Goal: Transaction & Acquisition: Book appointment/travel/reservation

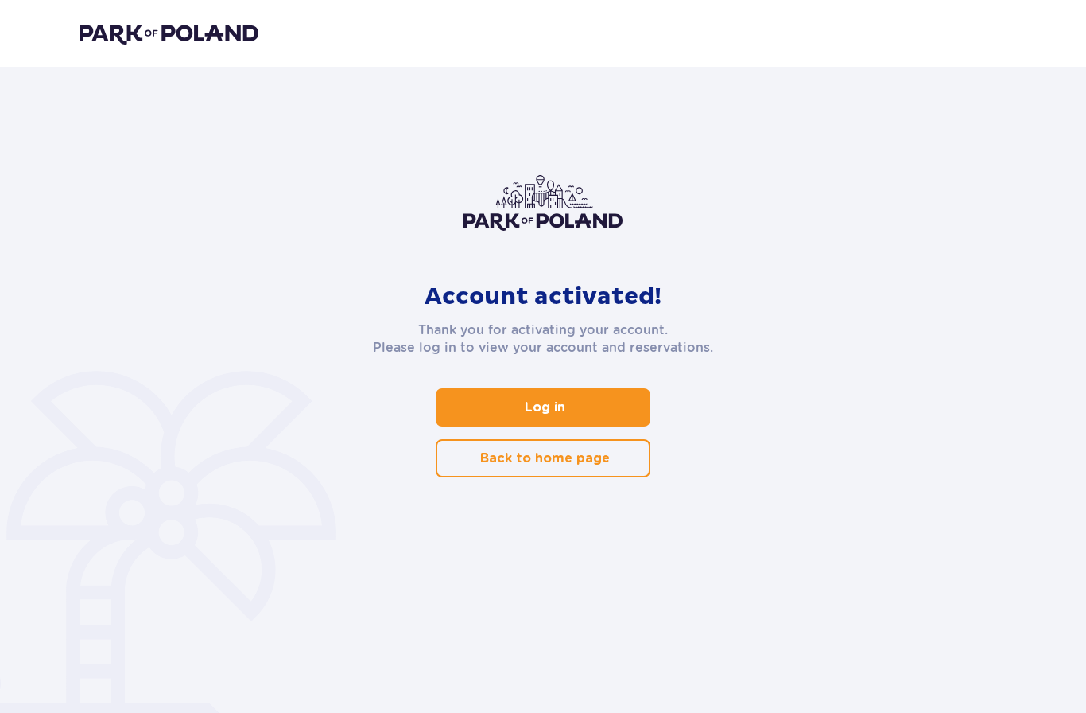
click at [594, 409] on link "Log in" at bounding box center [543, 407] width 215 height 38
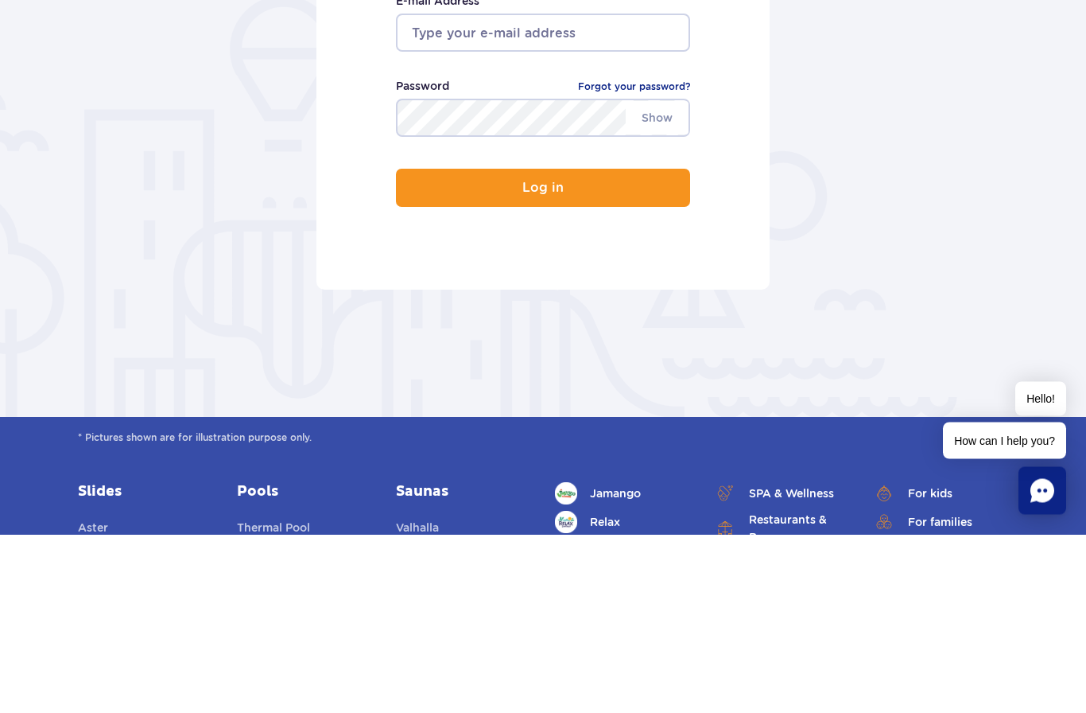
scroll to position [179, 0]
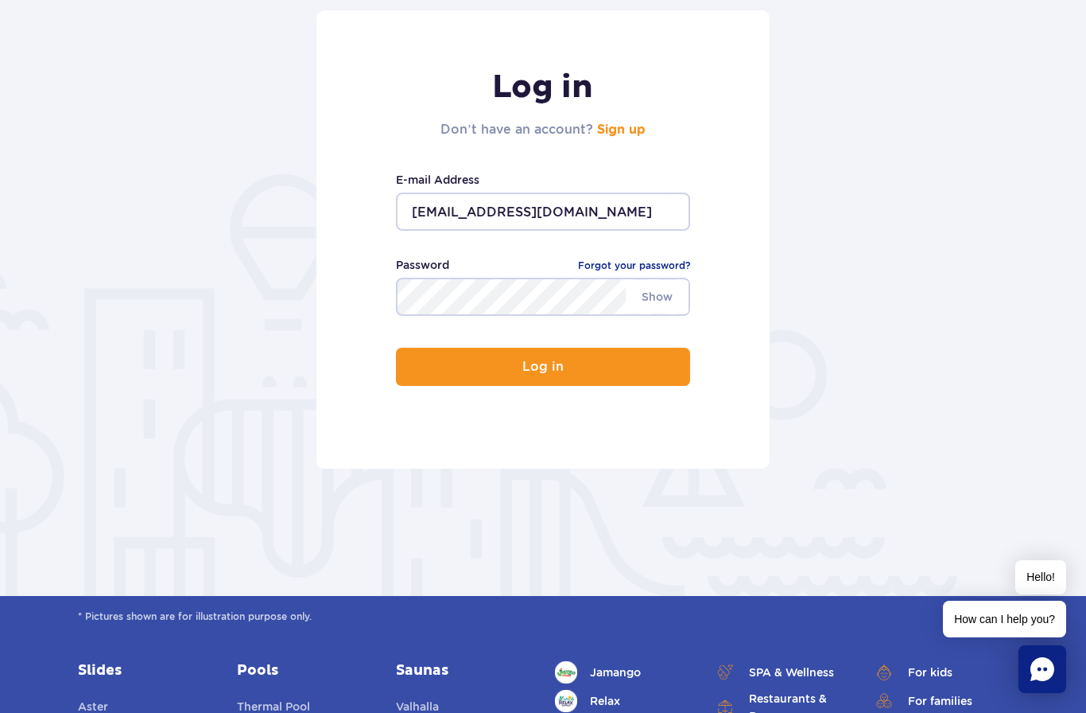
type input "diptych.06grazes@icloud.com"
click at [543, 368] on button "Log in" at bounding box center [543, 367] width 294 height 38
click at [643, 364] on button "Log in" at bounding box center [543, 367] width 294 height 38
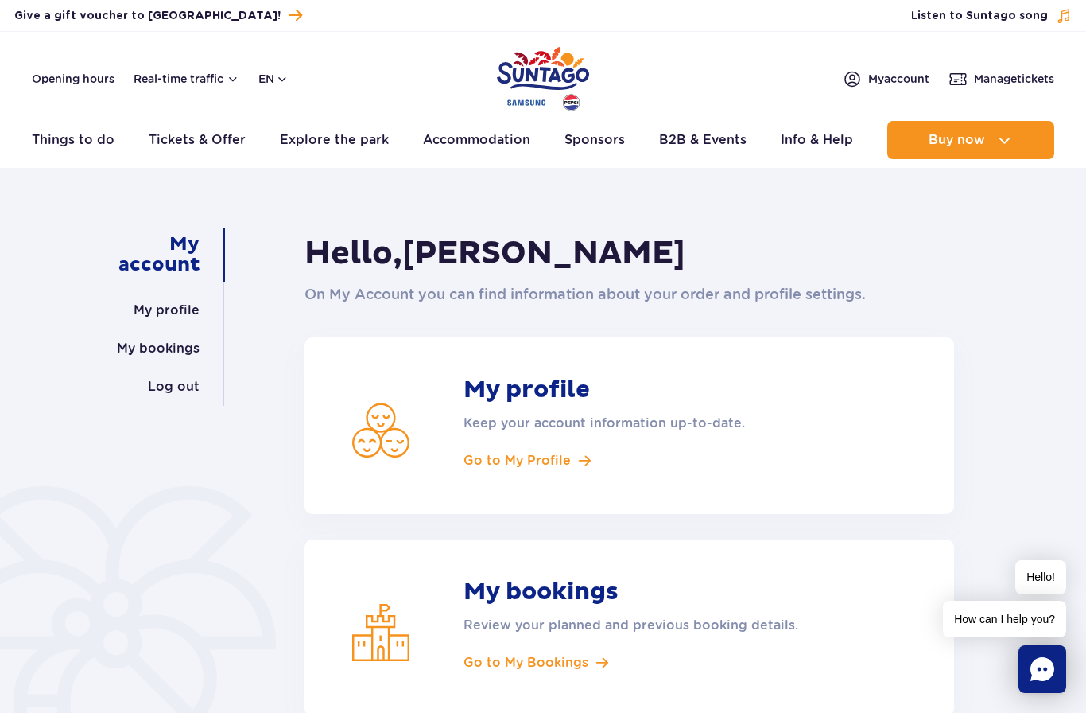
click at [175, 348] on link "My bookings" at bounding box center [158, 348] width 83 height 38
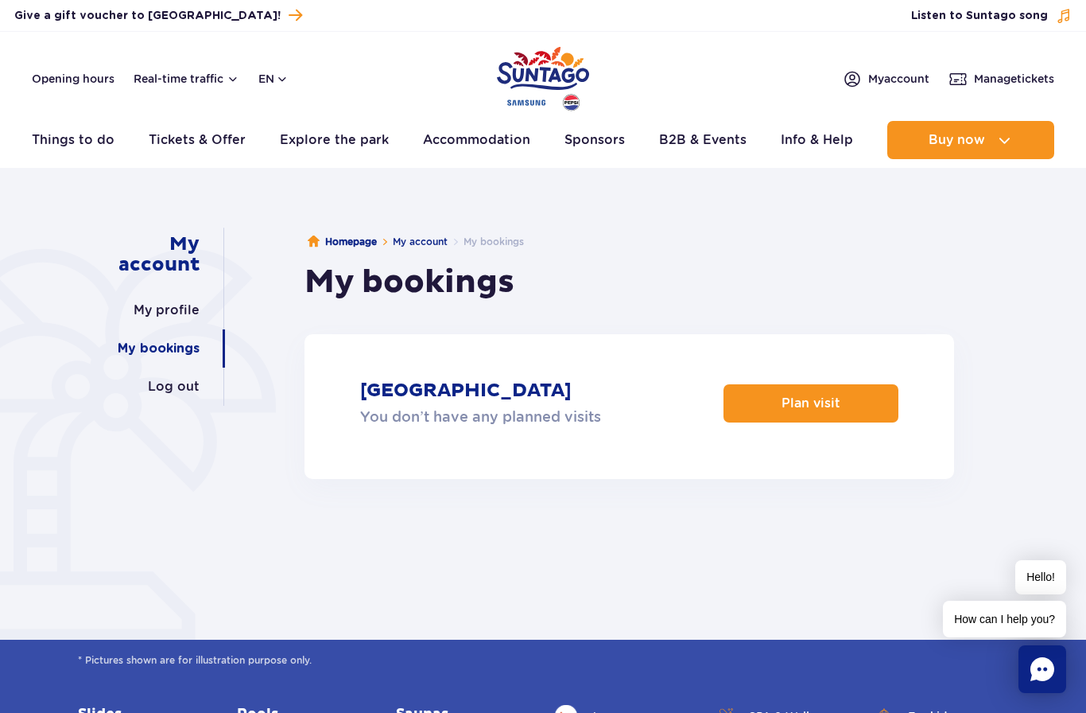
click at [828, 410] on p "Plan visit" at bounding box center [811, 402] width 59 height 15
click at [1063, 92] on header "Opening hours Real-time traffic en PL EN UA My account Manage tickets Real-time…" at bounding box center [543, 100] width 1086 height 136
click at [1022, 85] on span "Manage tickets" at bounding box center [1014, 79] width 80 height 16
click at [864, 400] on link "Plan visit" at bounding box center [811, 403] width 175 height 38
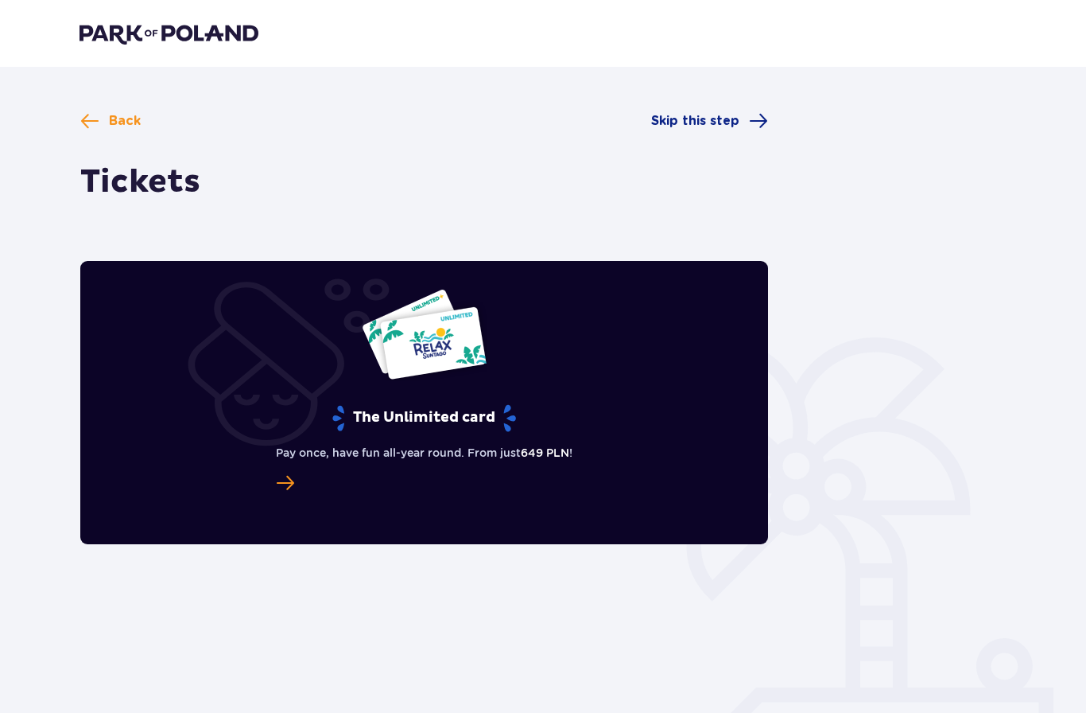
click at [756, 112] on span at bounding box center [758, 120] width 19 height 19
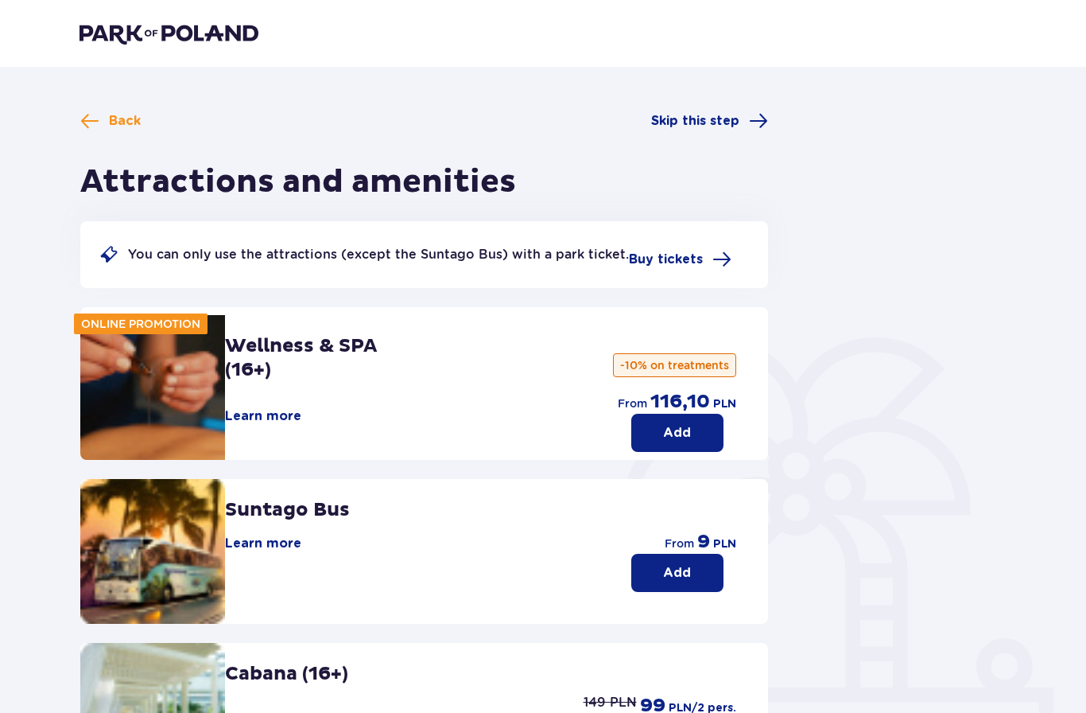
click at [126, 94] on div "Back Skip this step Attractions and amenities You can only use the attractions …" at bounding box center [543, 616] width 1086 height 1099
click at [131, 125] on span "Back" at bounding box center [125, 120] width 32 height 17
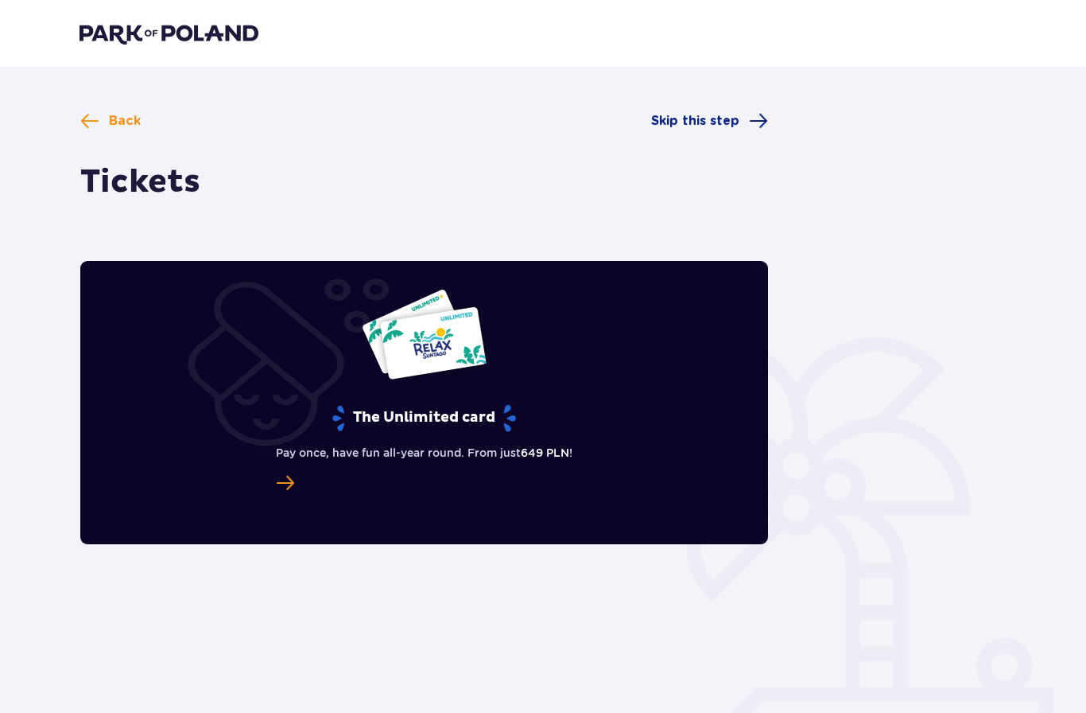
click at [291, 479] on span "The Unlimited card" at bounding box center [285, 482] width 19 height 19
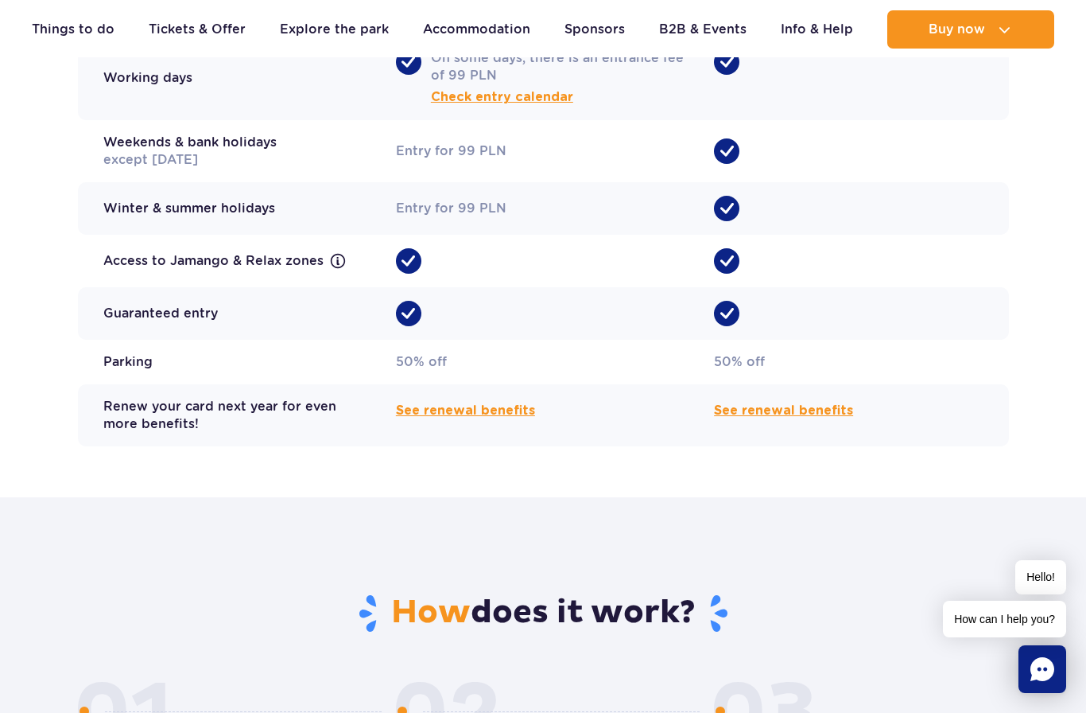
scroll to position [1539, 0]
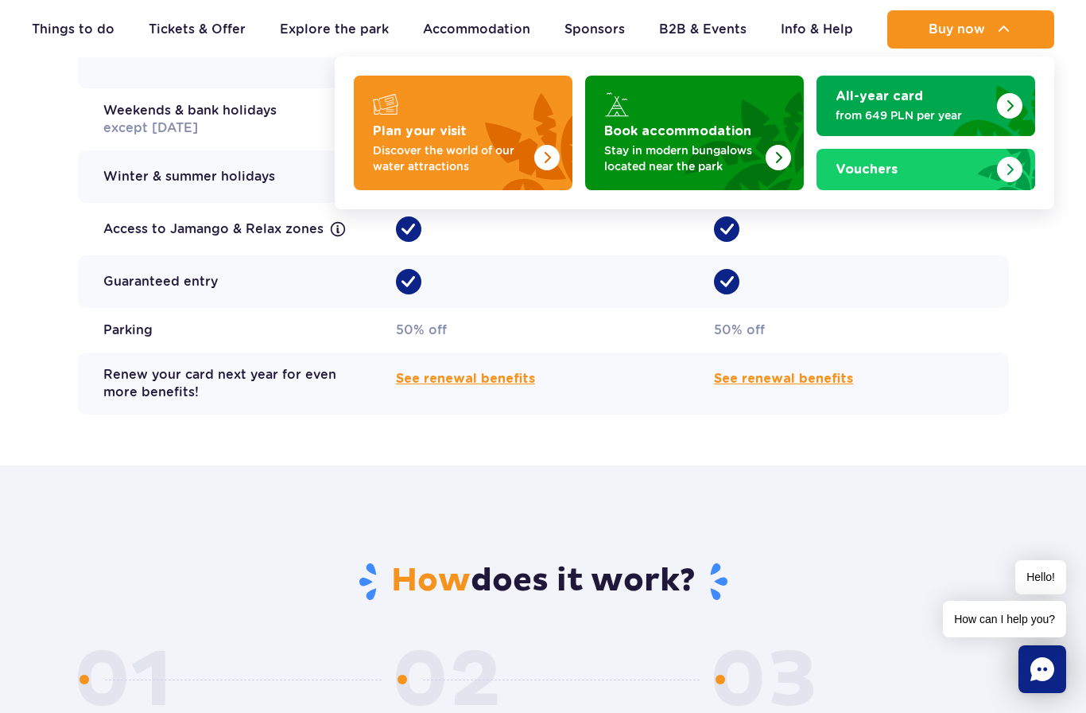
click at [703, 153] on p "Stay in modern bungalows located near the park" at bounding box center [681, 158] width 155 height 32
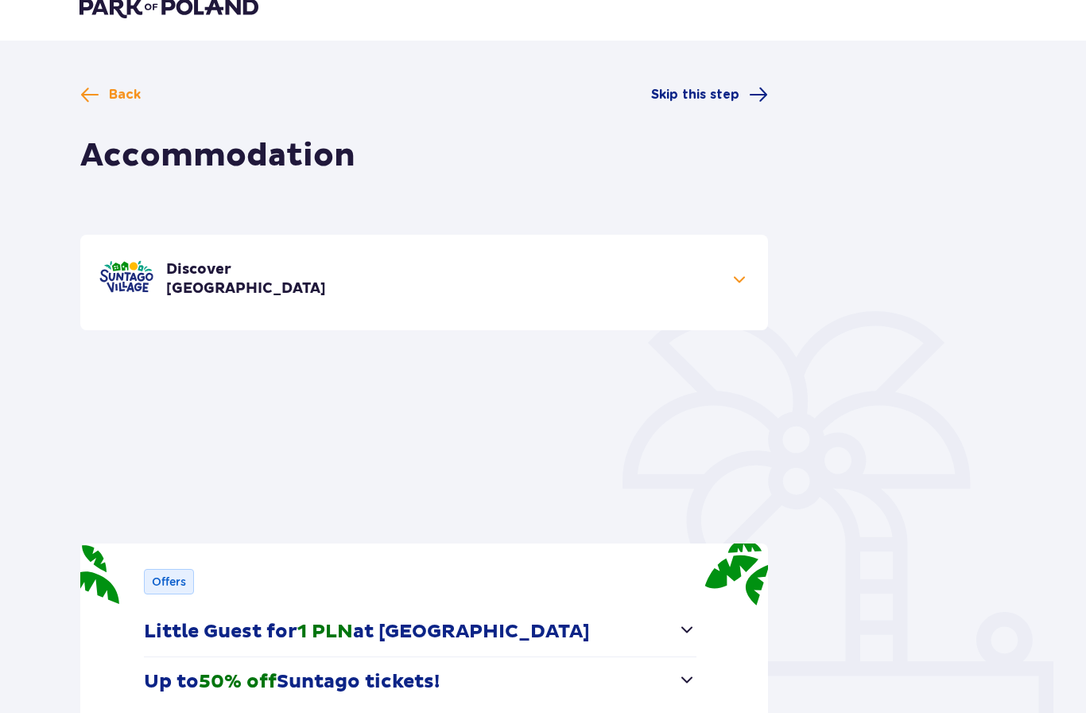
click at [734, 104] on span "Skip this step" at bounding box center [709, 94] width 117 height 19
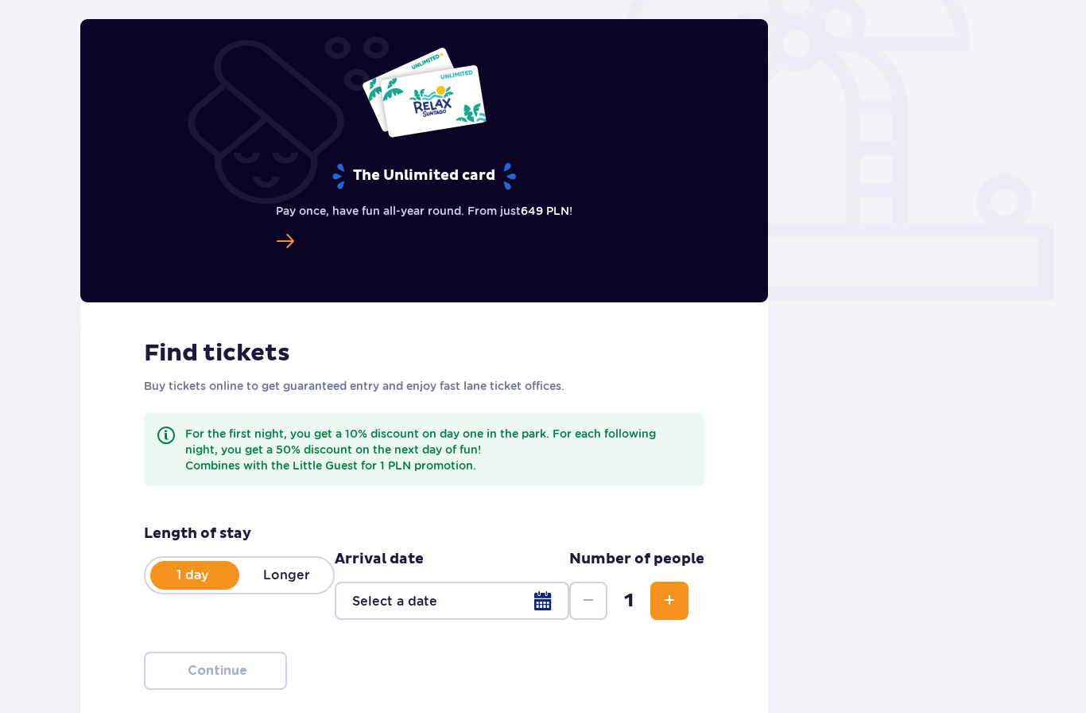
scroll to position [460, 0]
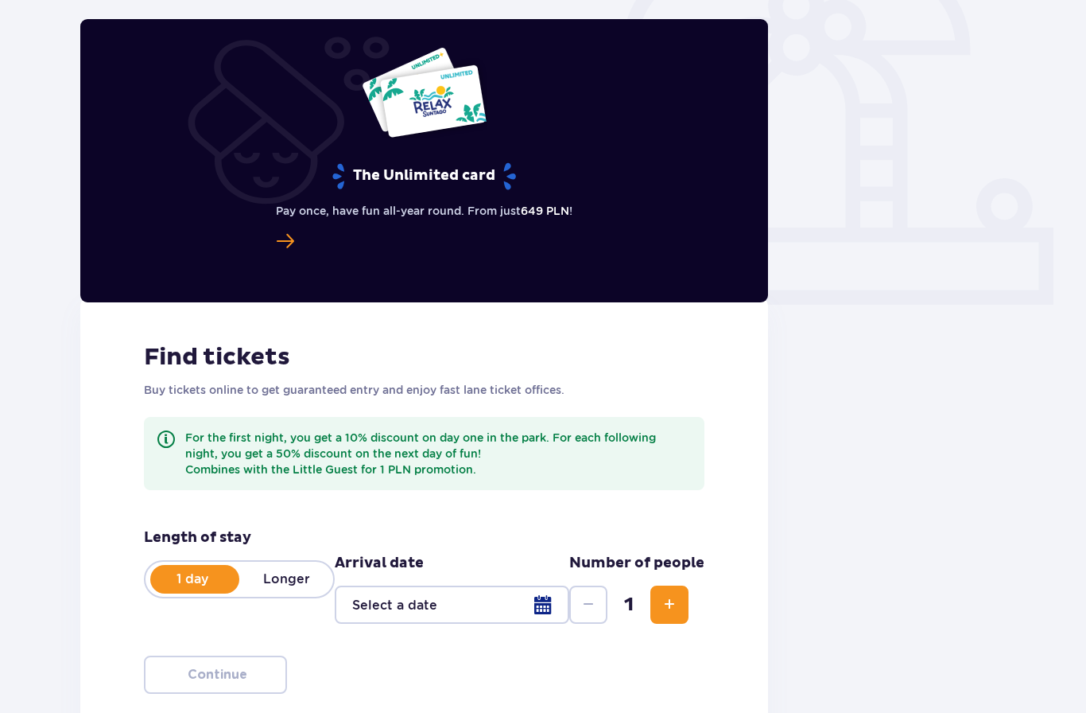
click at [551, 610] on div at bounding box center [452, 604] width 235 height 38
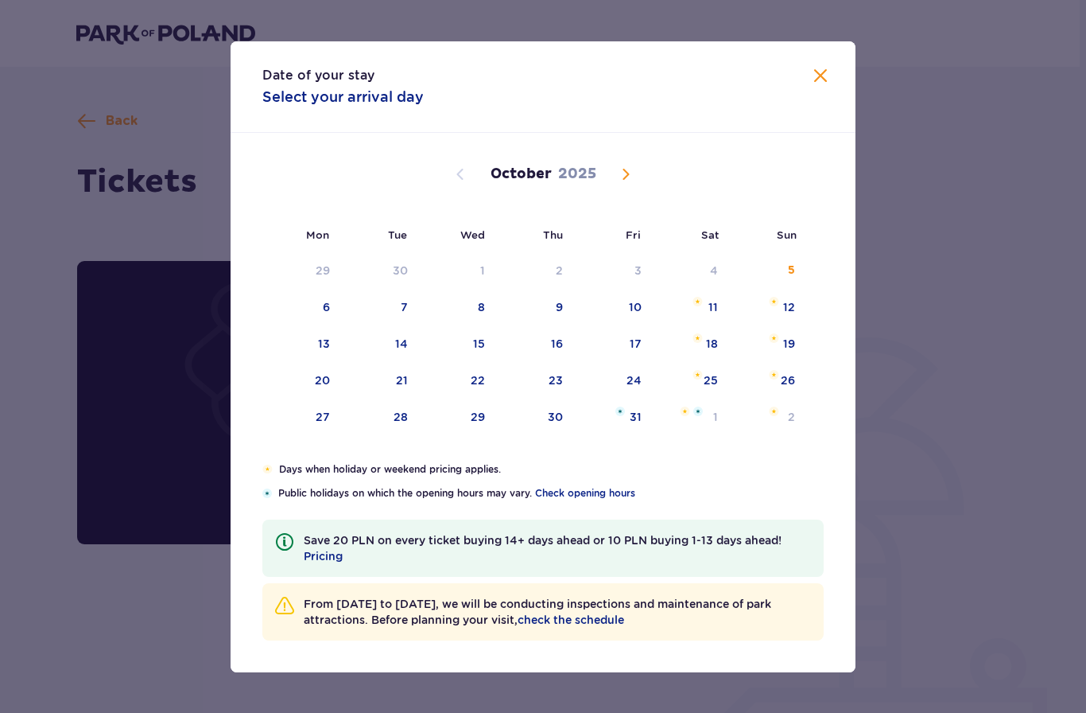
click at [708, 319] on div "11" at bounding box center [691, 307] width 77 height 35
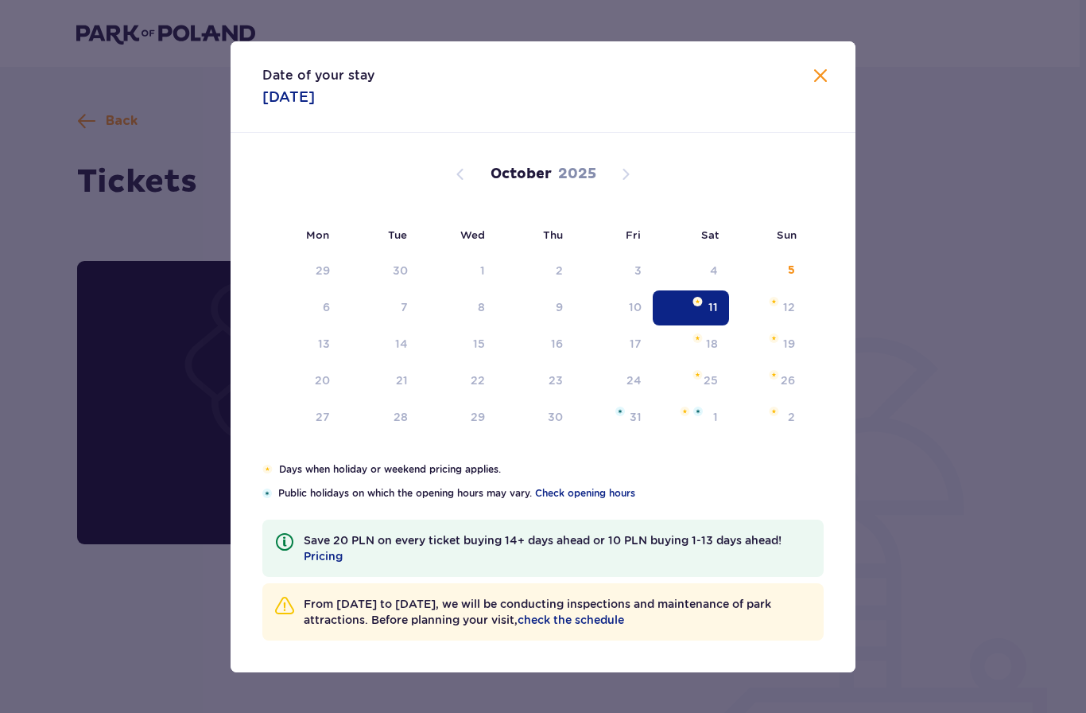
type input "[DATE]"
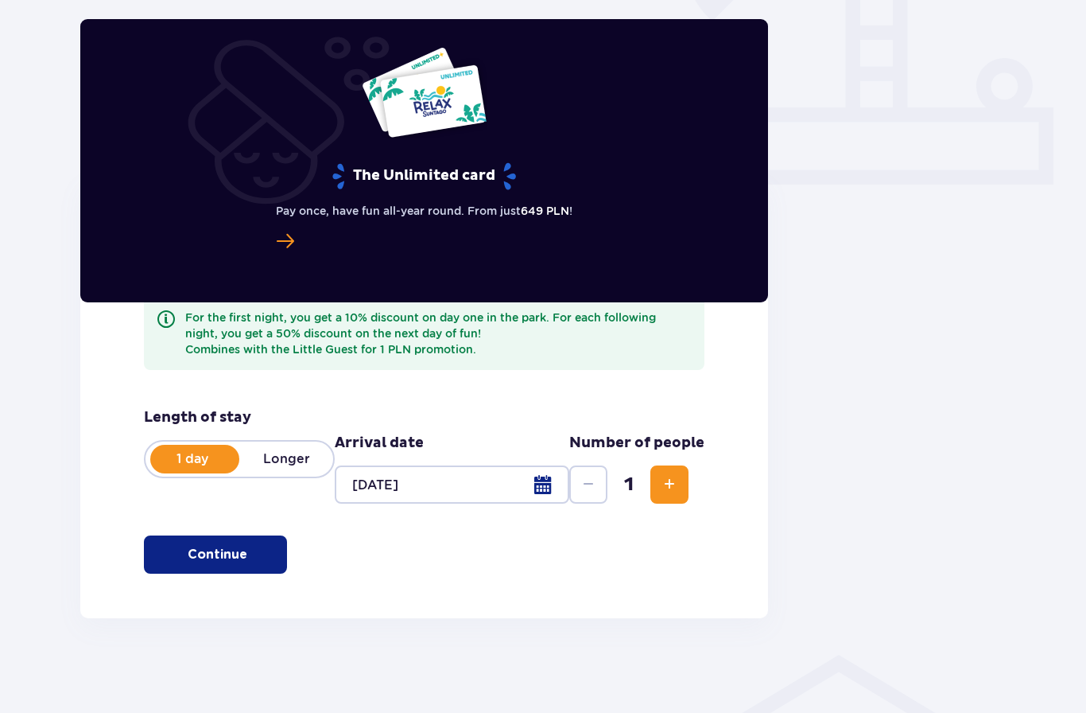
scroll to position [581, 0]
click at [260, 555] on button "Continue" at bounding box center [215, 553] width 143 height 38
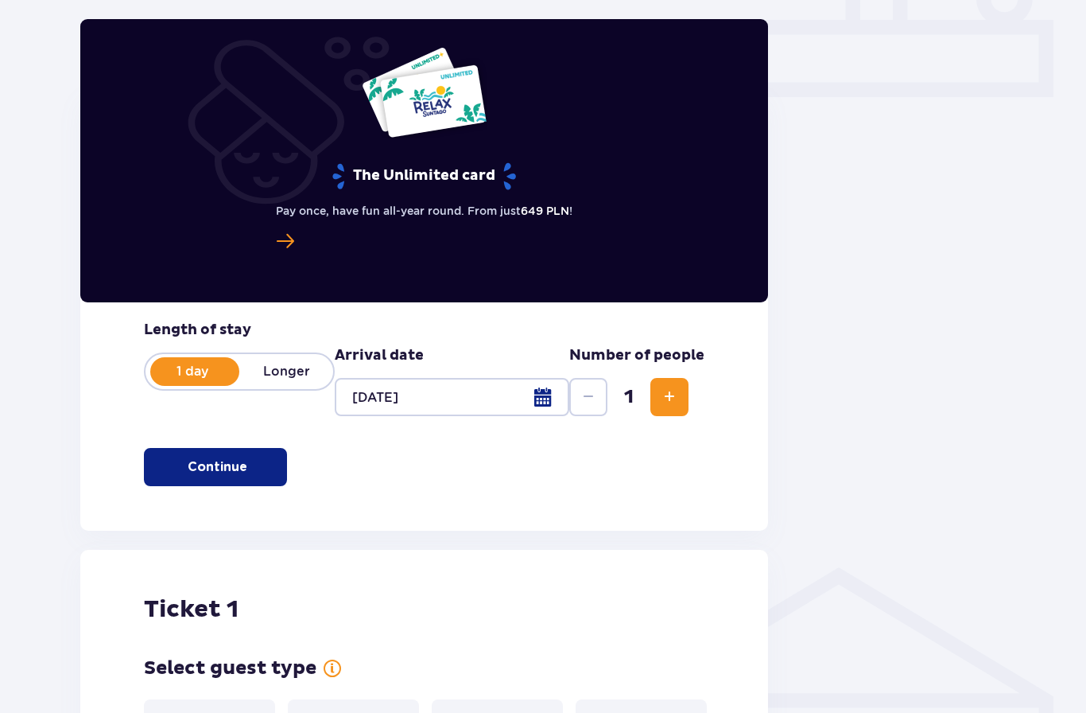
click at [292, 376] on p "Longer" at bounding box center [286, 371] width 94 height 17
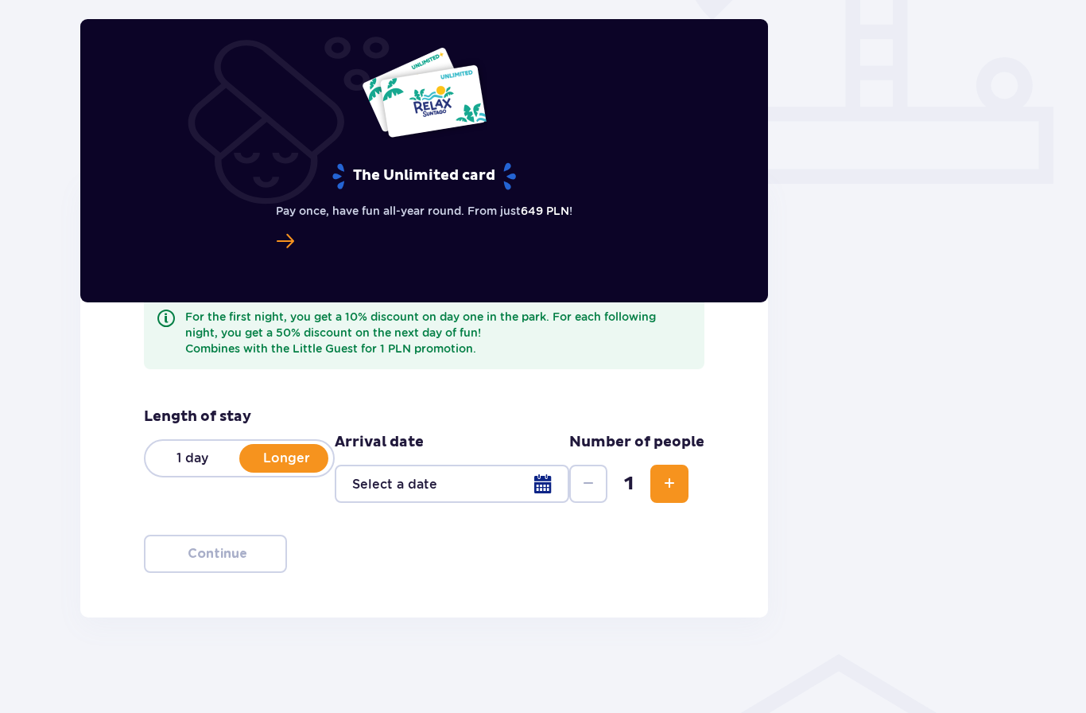
click at [540, 480] on div at bounding box center [452, 483] width 235 height 38
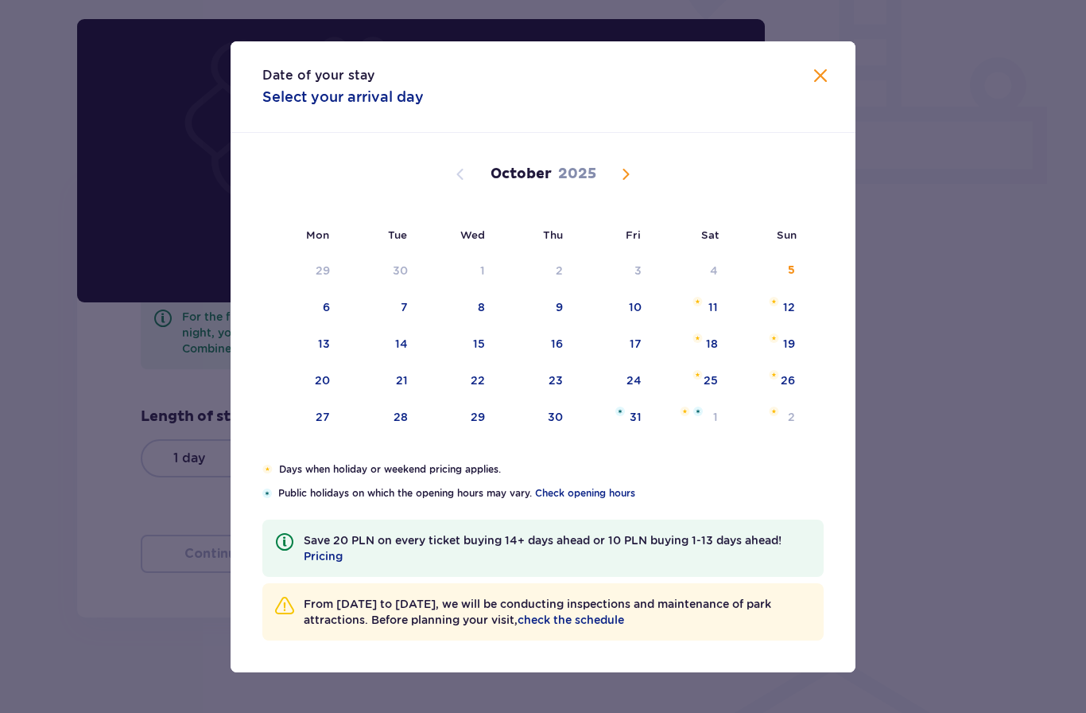
click at [717, 309] on div "11" at bounding box center [714, 307] width 10 height 16
click at [773, 306] on img at bounding box center [774, 302] width 10 height 10
type input "[DATE] - [DATE]"
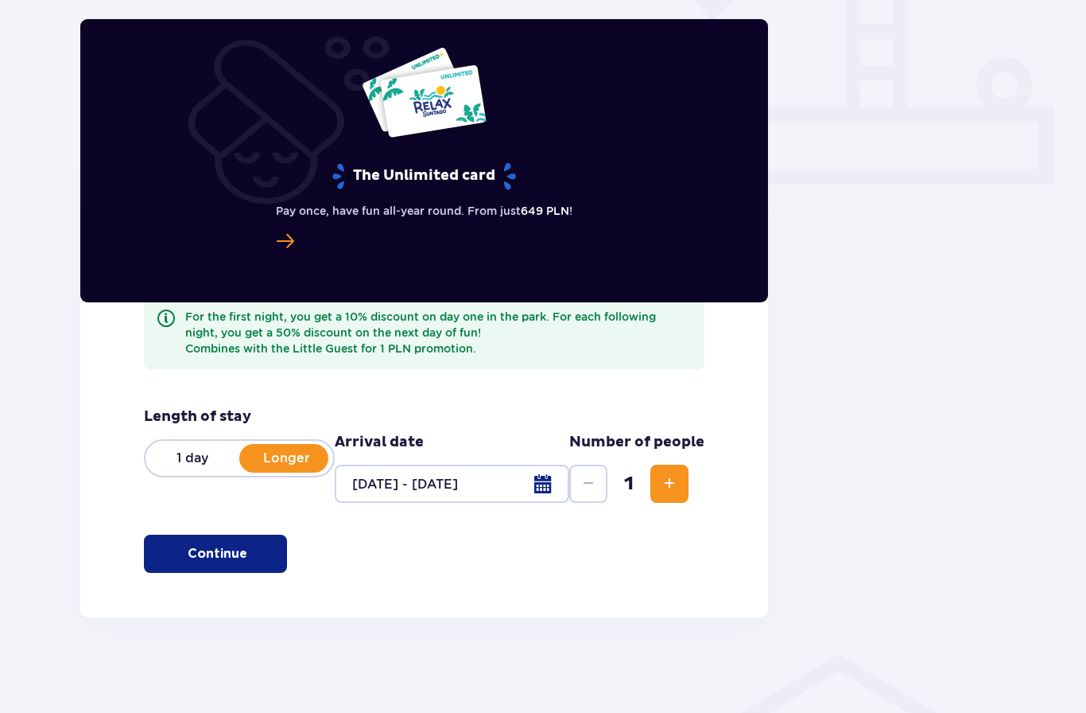
click at [831, 76] on div "Back Skip this step Tickets The Unlimited card Pay once, have fun all-year roun…" at bounding box center [543, 74] width 953 height 1086
click at [251, 554] on span "button" at bounding box center [249, 554] width 16 height 16
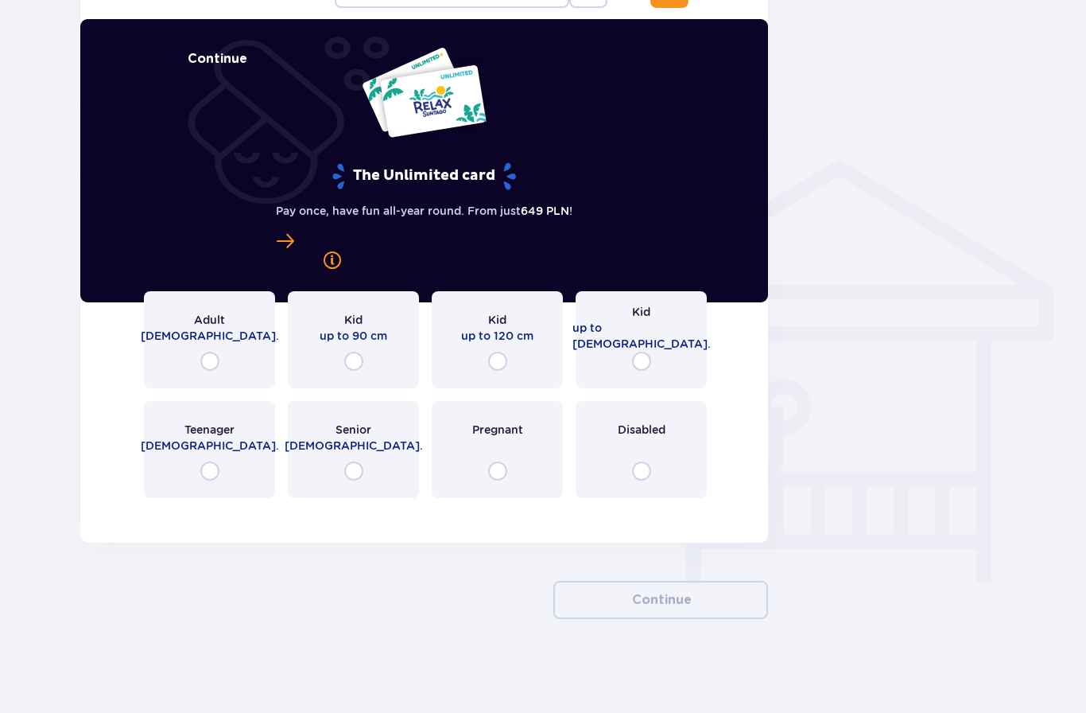
scroll to position [1077, 0]
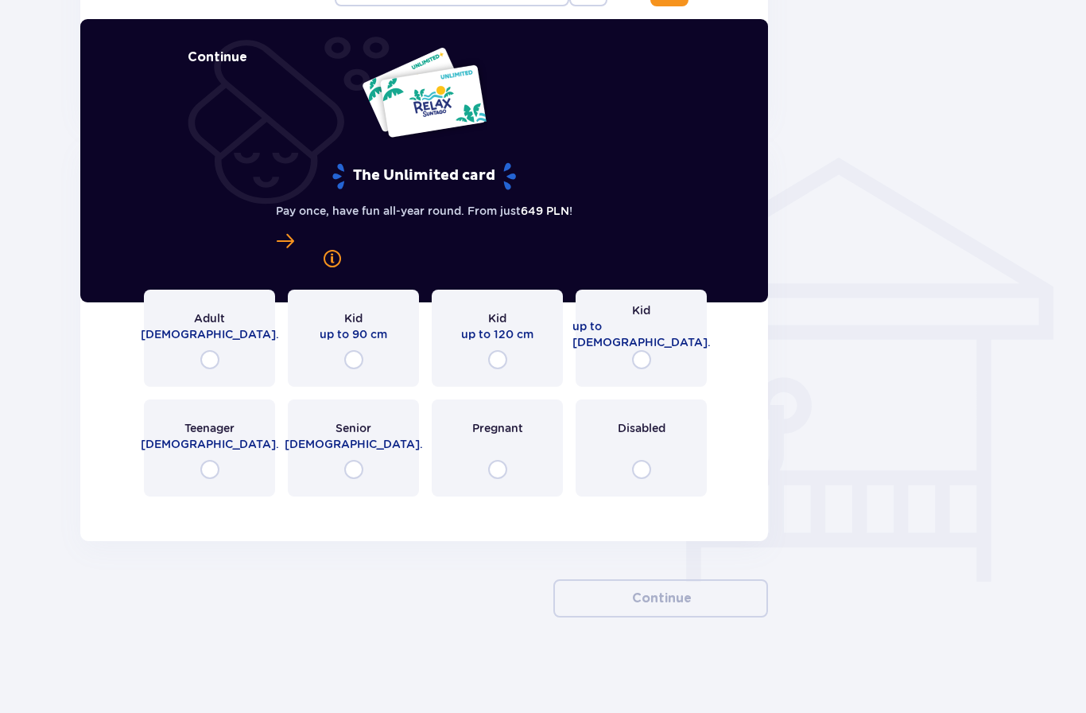
click at [233, 339] on span "[DEMOGRAPHIC_DATA]." at bounding box center [210, 334] width 138 height 16
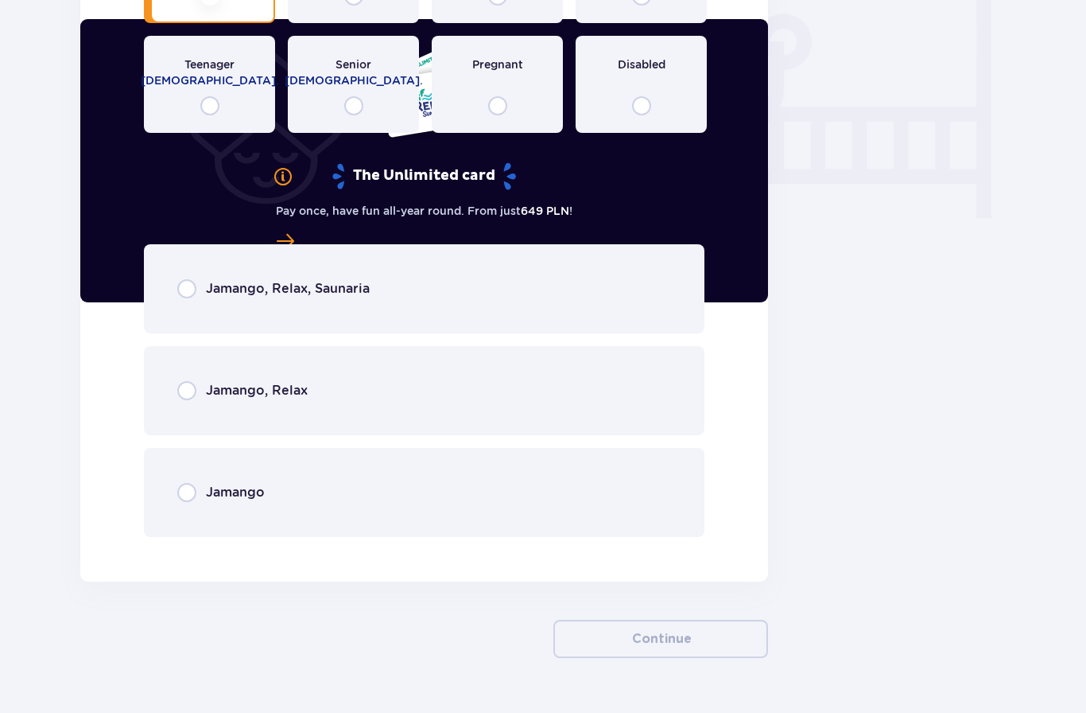
scroll to position [1433, 0]
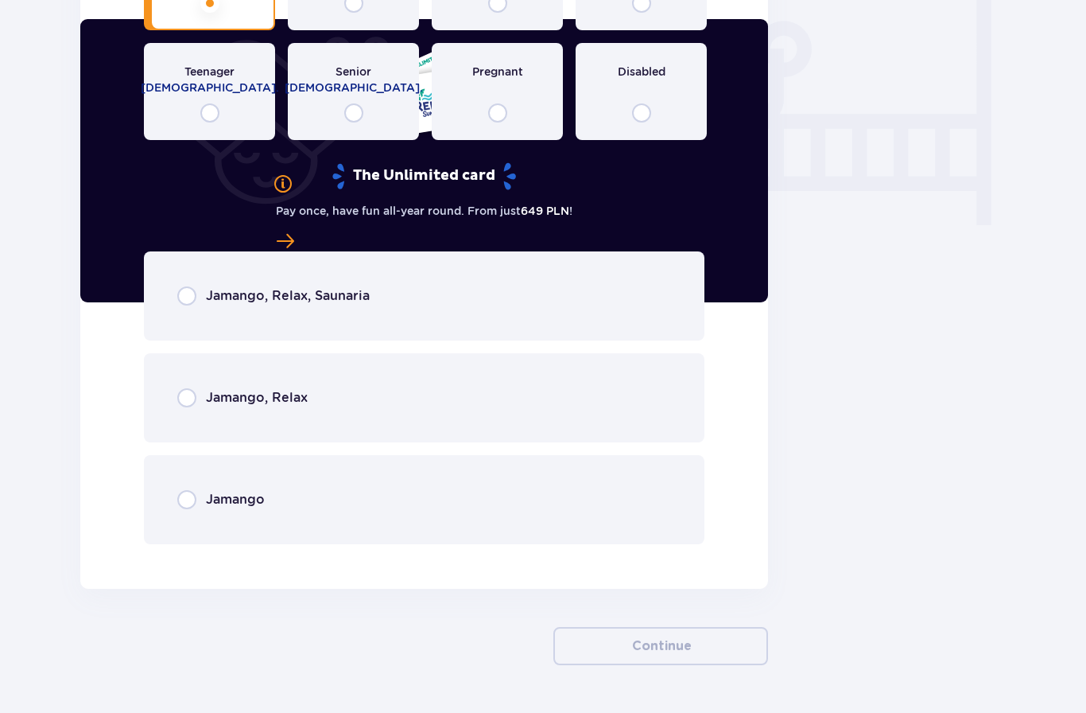
click at [364, 285] on div "Jamango, Relax, Saunaria" at bounding box center [424, 295] width 561 height 89
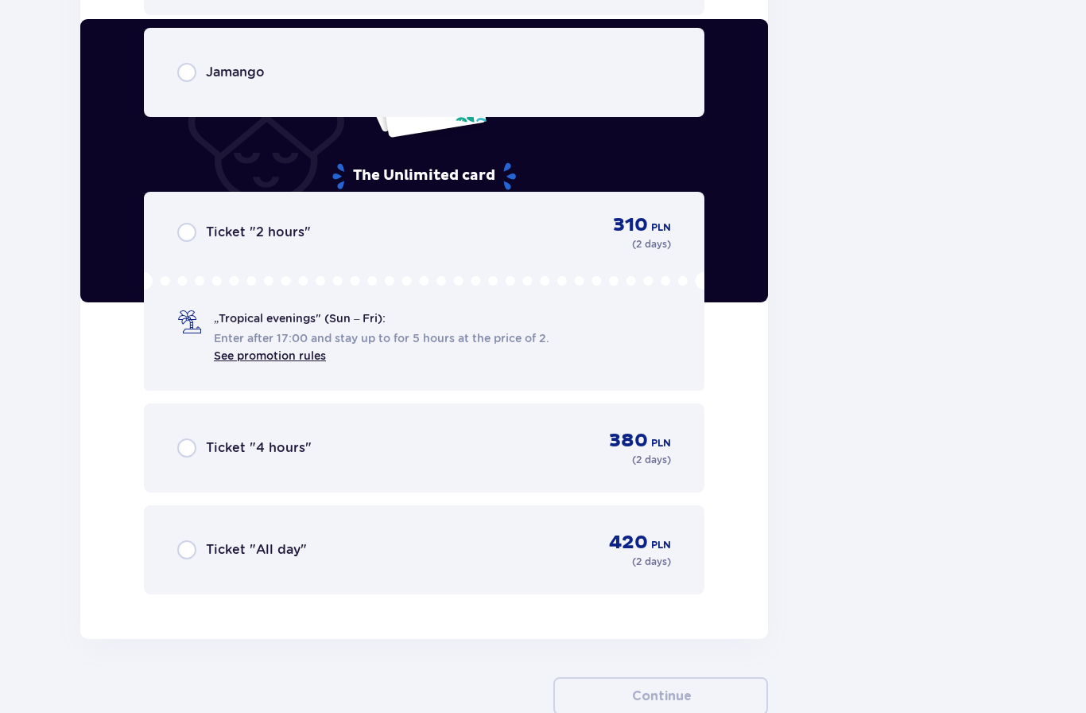
scroll to position [1859, 0]
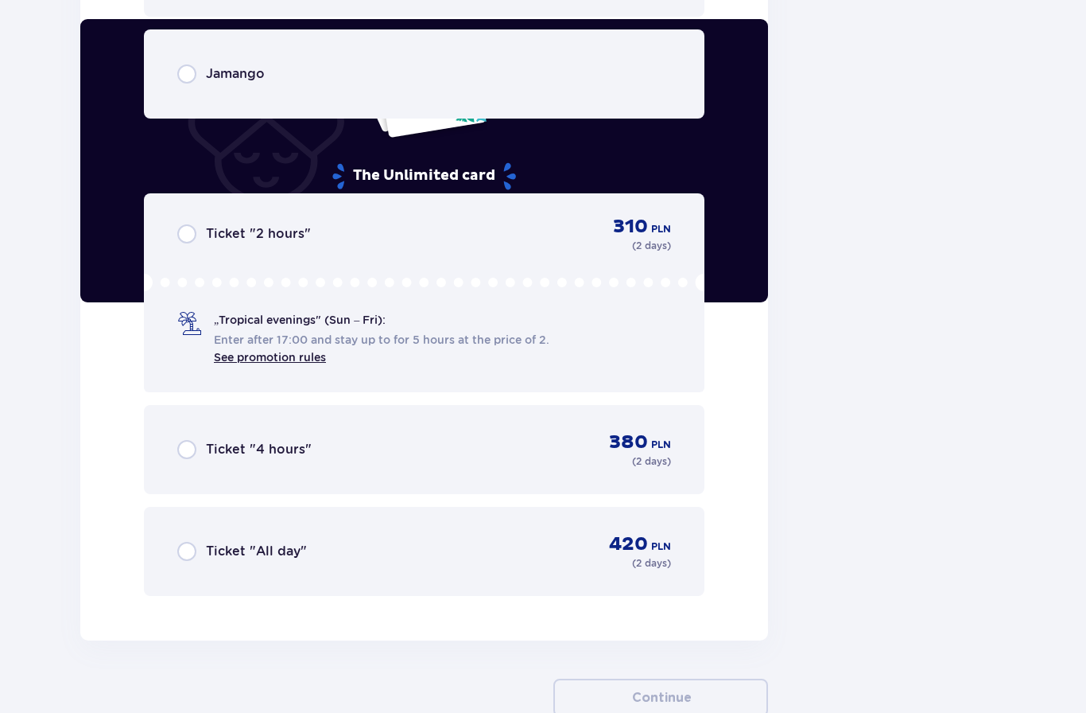
click at [455, 566] on div "Ticket "All day" 420 PLN ( 2 days )" at bounding box center [424, 551] width 494 height 38
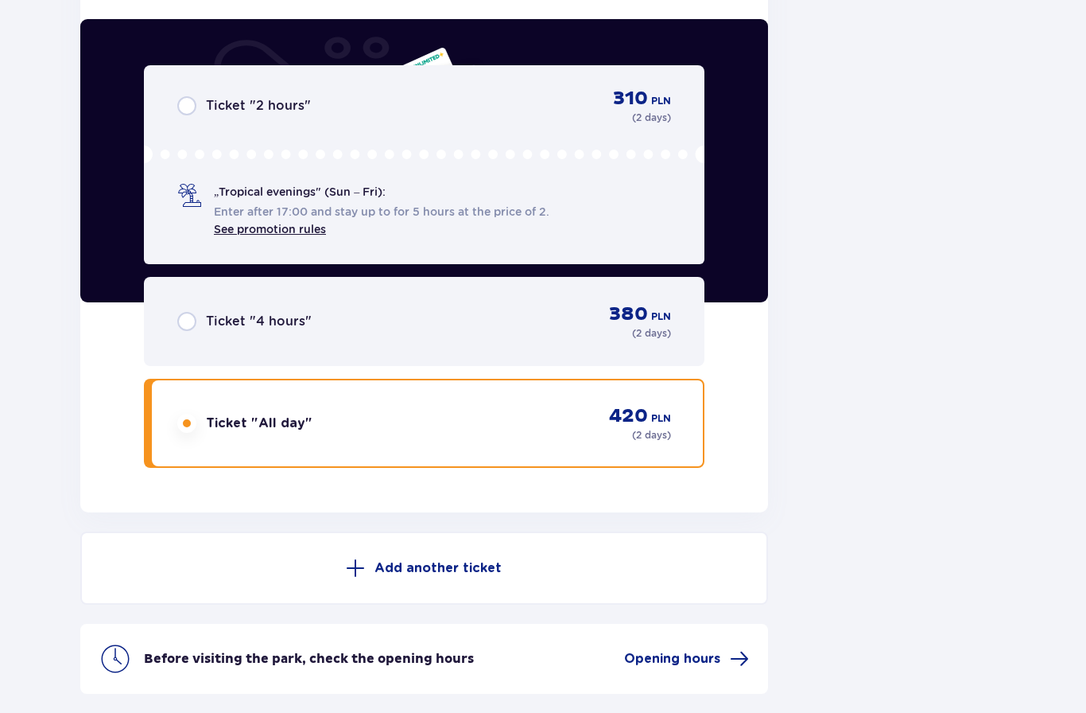
scroll to position [2063, 0]
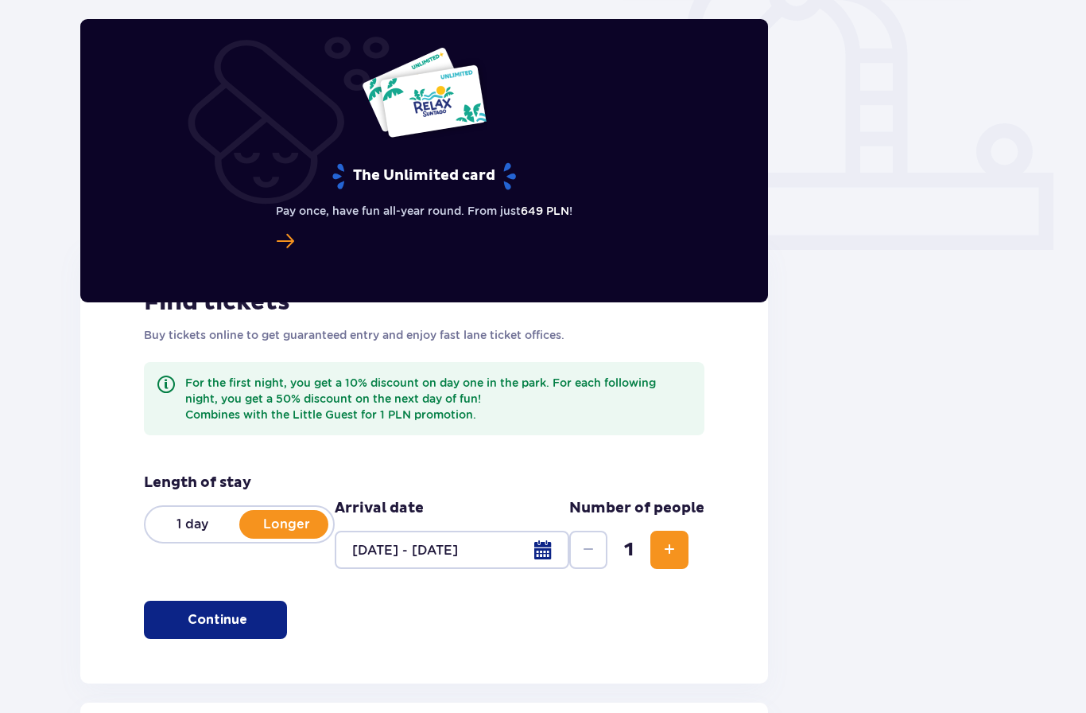
click at [680, 554] on button "Increase" at bounding box center [670, 550] width 38 height 38
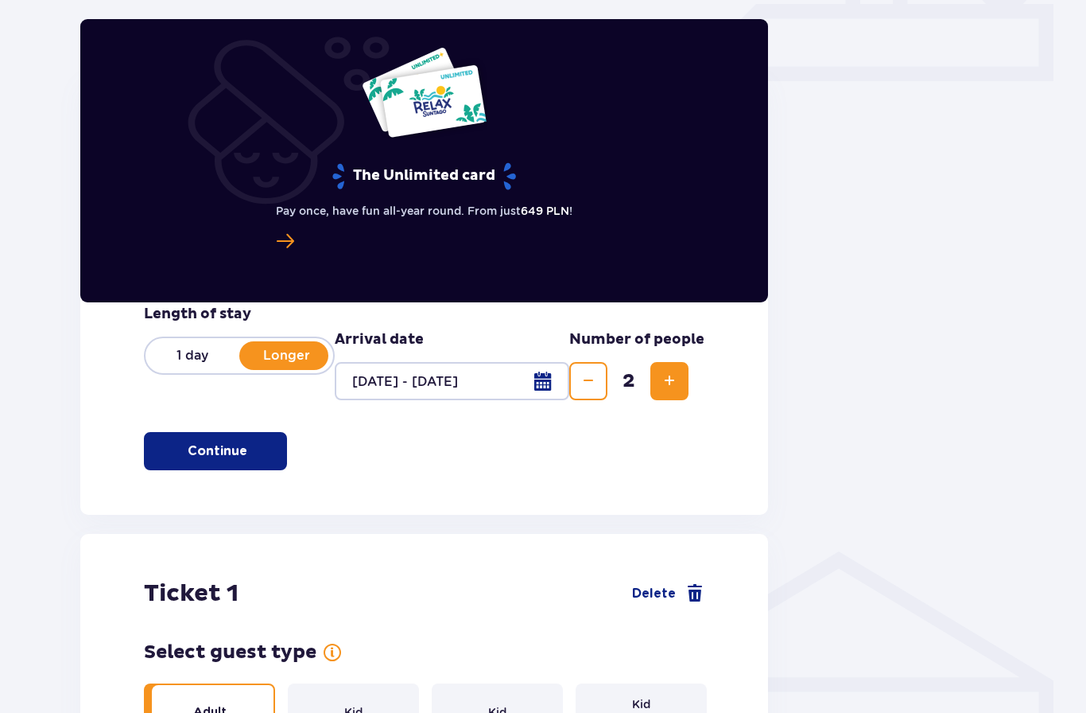
scroll to position [669, 0]
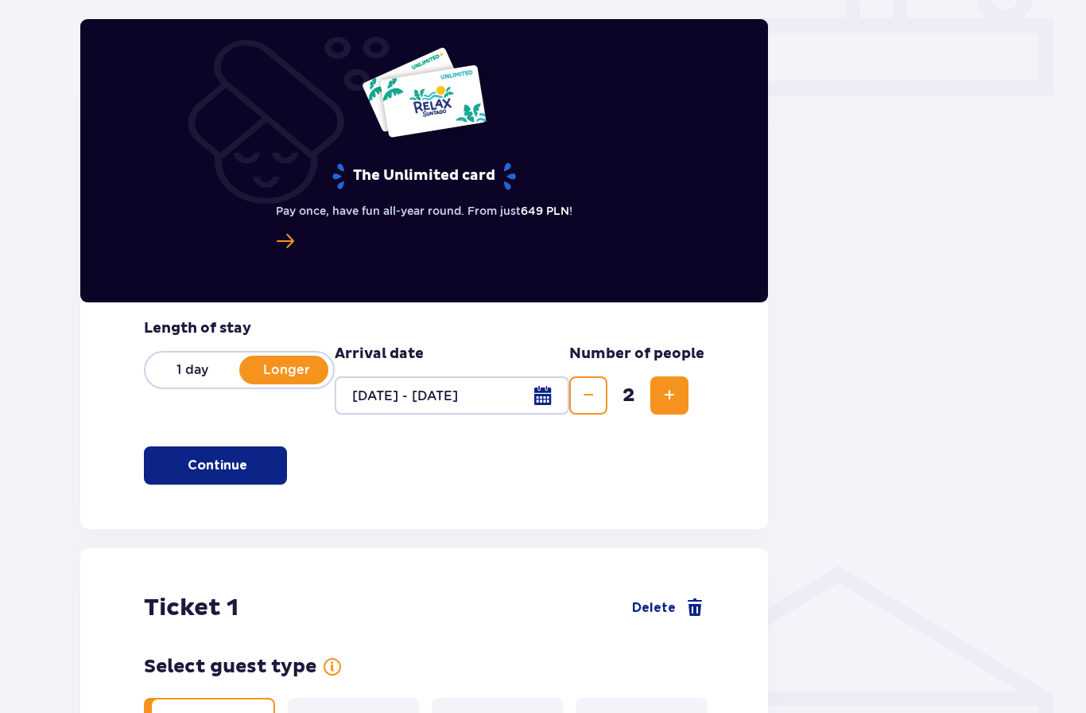
click at [183, 380] on div "1 day Longer" at bounding box center [239, 370] width 191 height 38
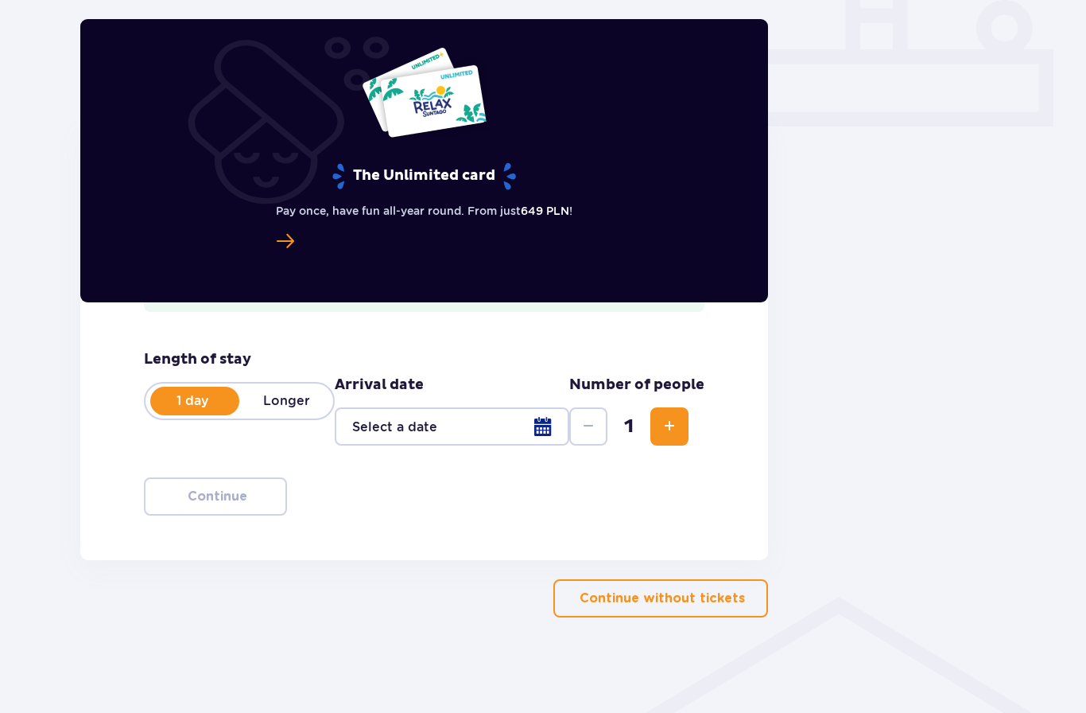
scroll to position [581, 0]
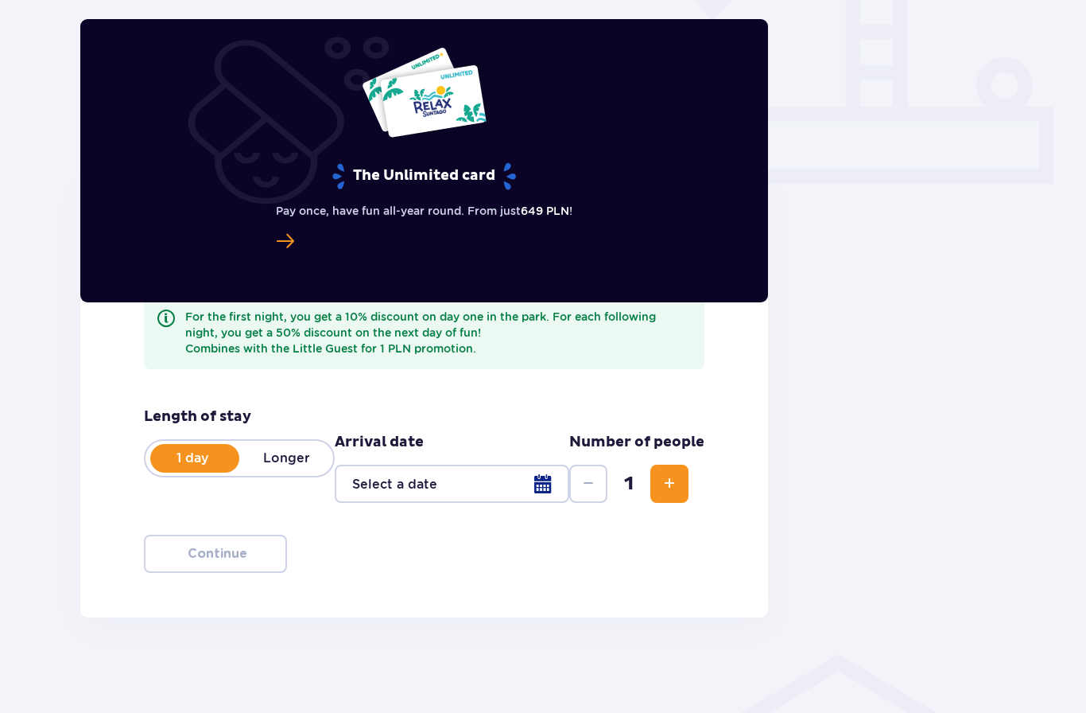
click at [687, 491] on button "Increase" at bounding box center [670, 483] width 38 height 38
click at [464, 495] on div at bounding box center [452, 483] width 235 height 38
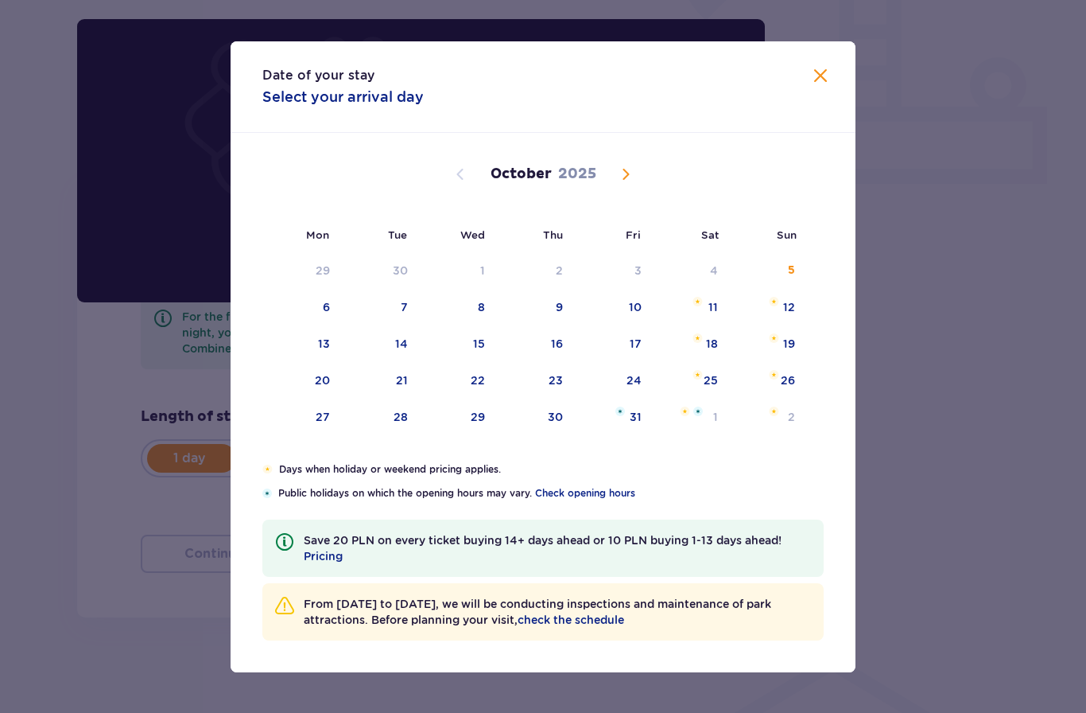
click at [725, 302] on div "11" at bounding box center [691, 307] width 77 height 35
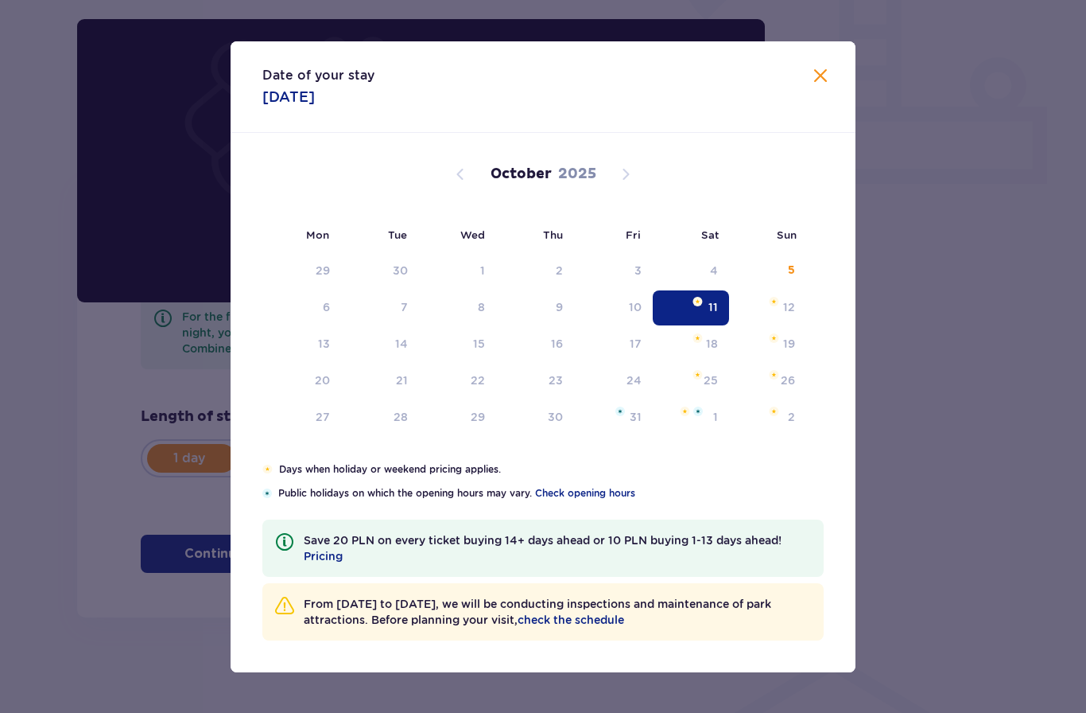
type input "[DATE]"
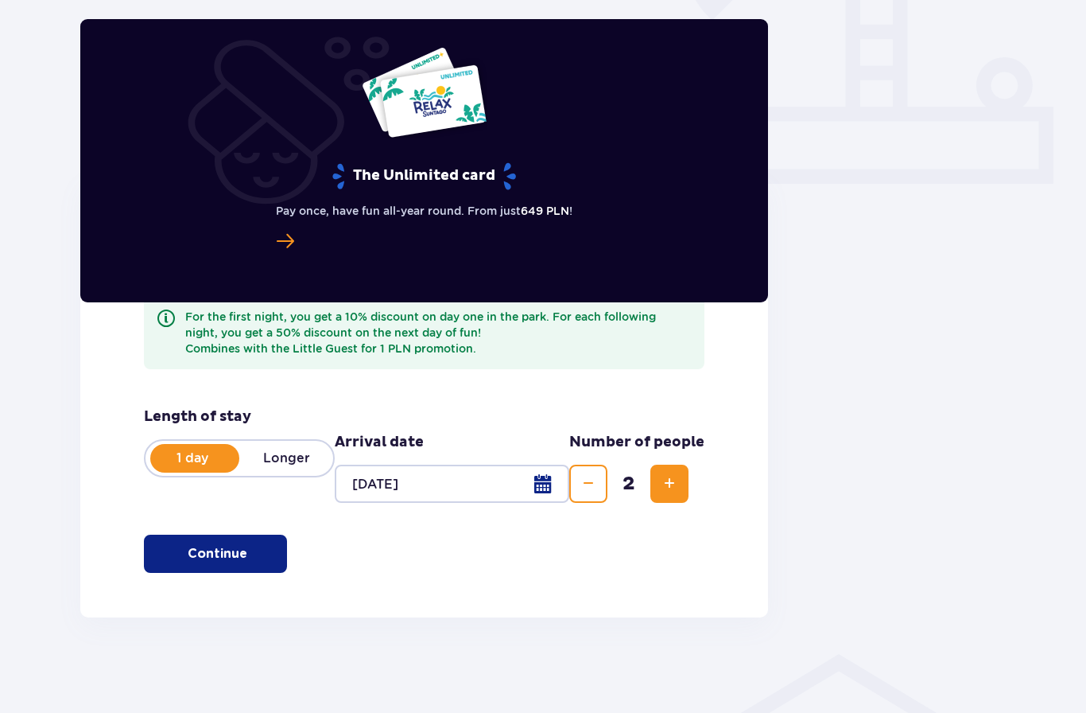
click at [250, 565] on button "Continue" at bounding box center [215, 553] width 143 height 38
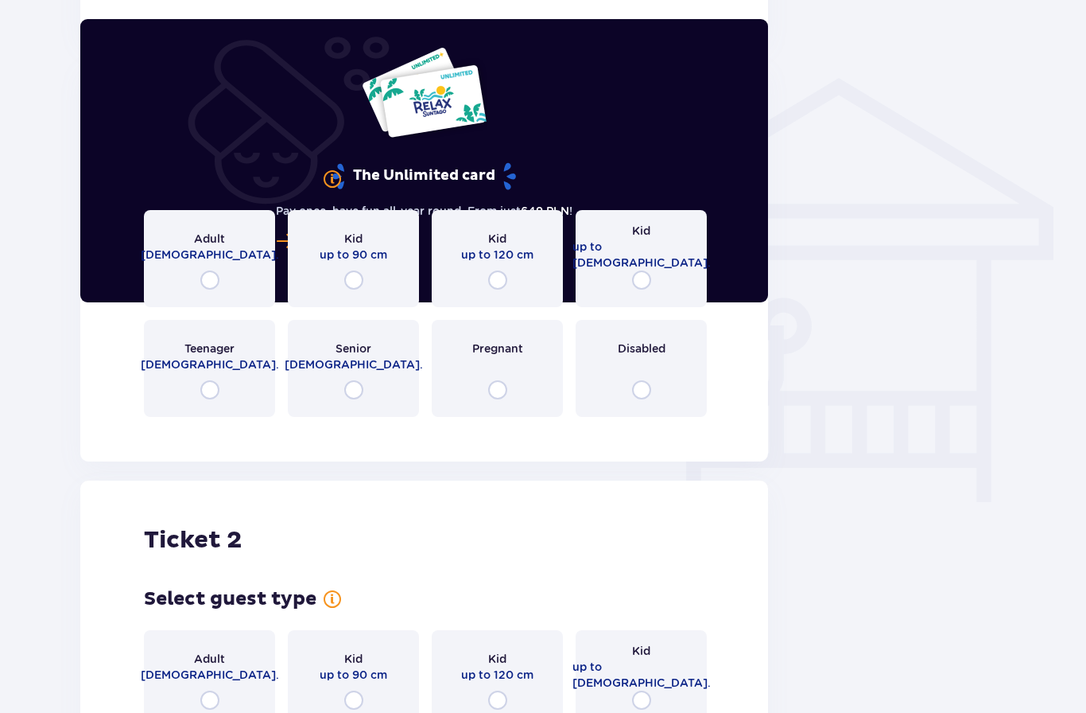
click at [236, 276] on div "Adult [DEMOGRAPHIC_DATA]." at bounding box center [209, 258] width 131 height 97
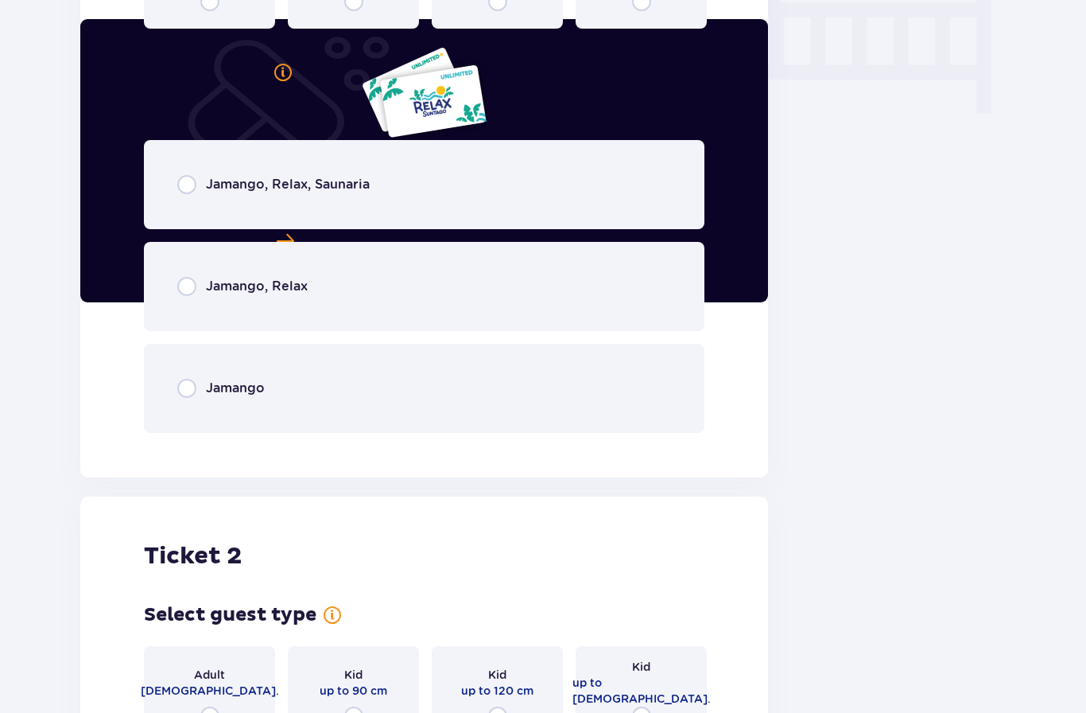
click at [428, 193] on div "Jamango, Relax, Saunaria" at bounding box center [424, 184] width 561 height 89
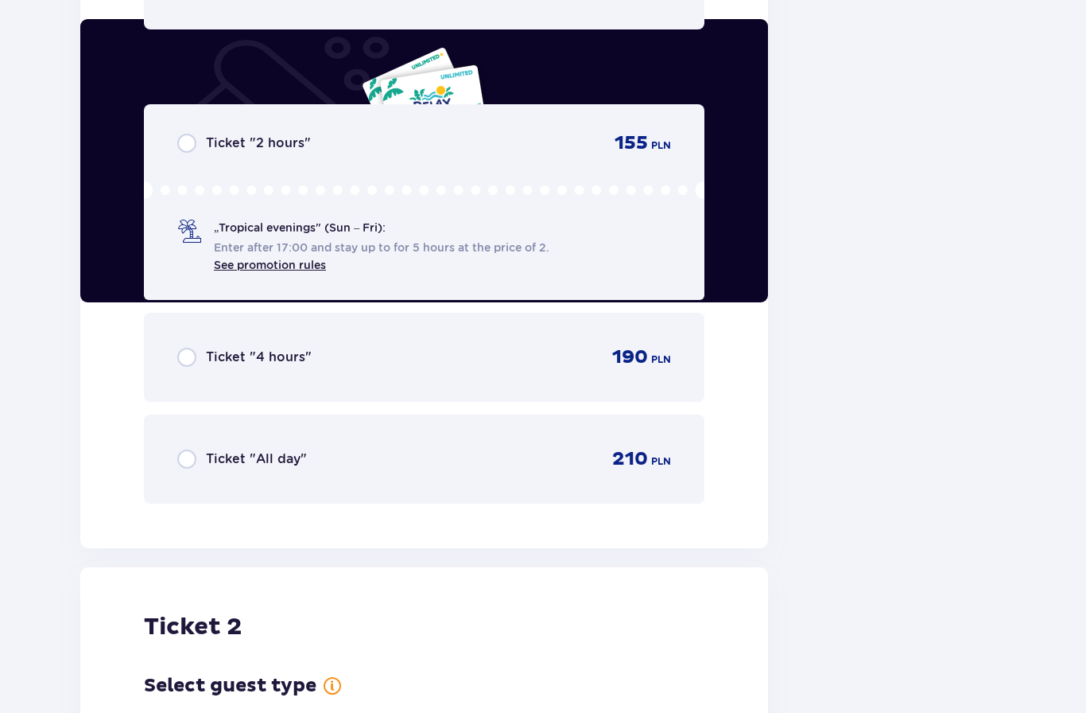
scroll to position [1949, 0]
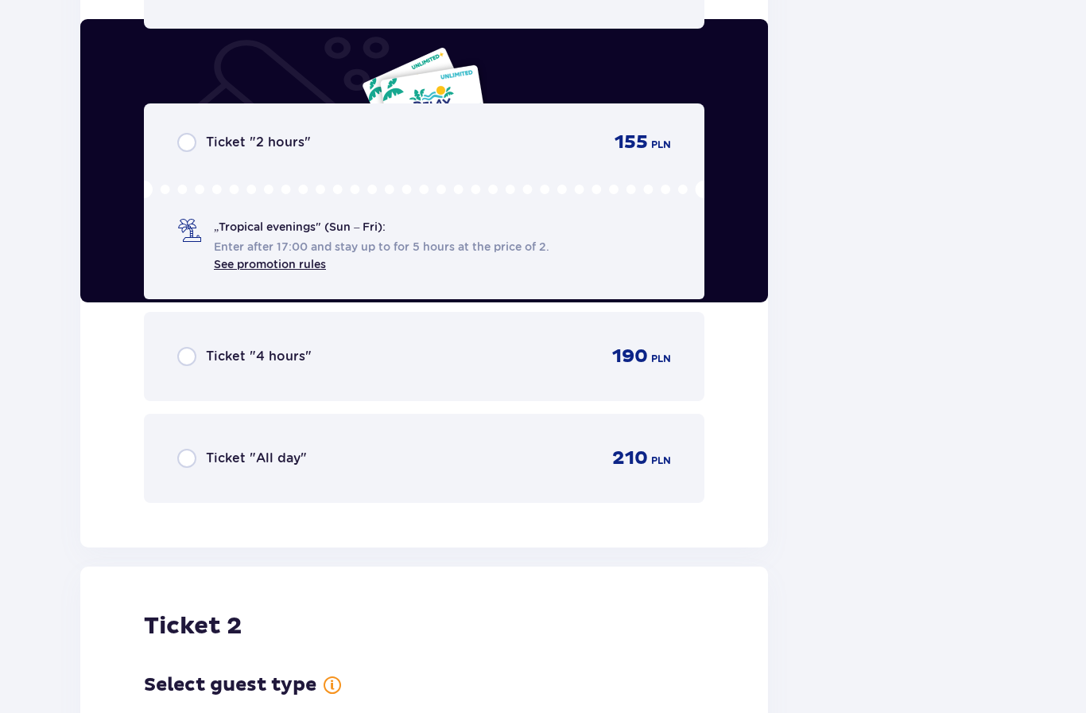
click at [465, 471] on div "Ticket "All day" 210 PLN" at bounding box center [424, 458] width 561 height 89
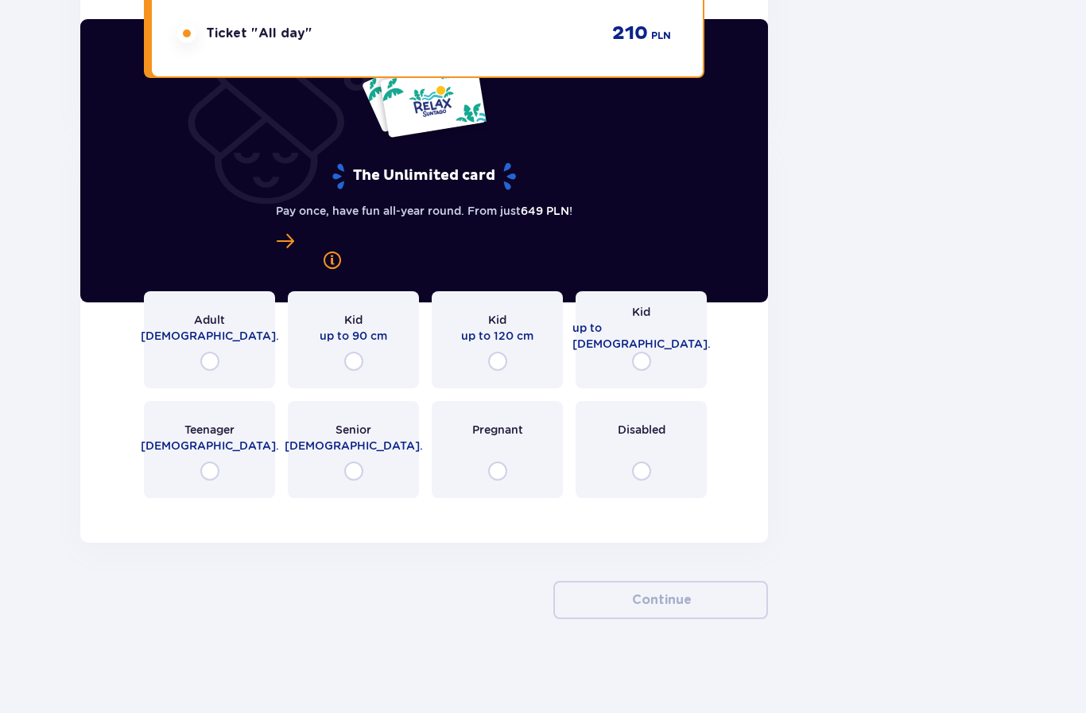
click at [248, 325] on div "Adult [DEMOGRAPHIC_DATA]." at bounding box center [209, 339] width 131 height 97
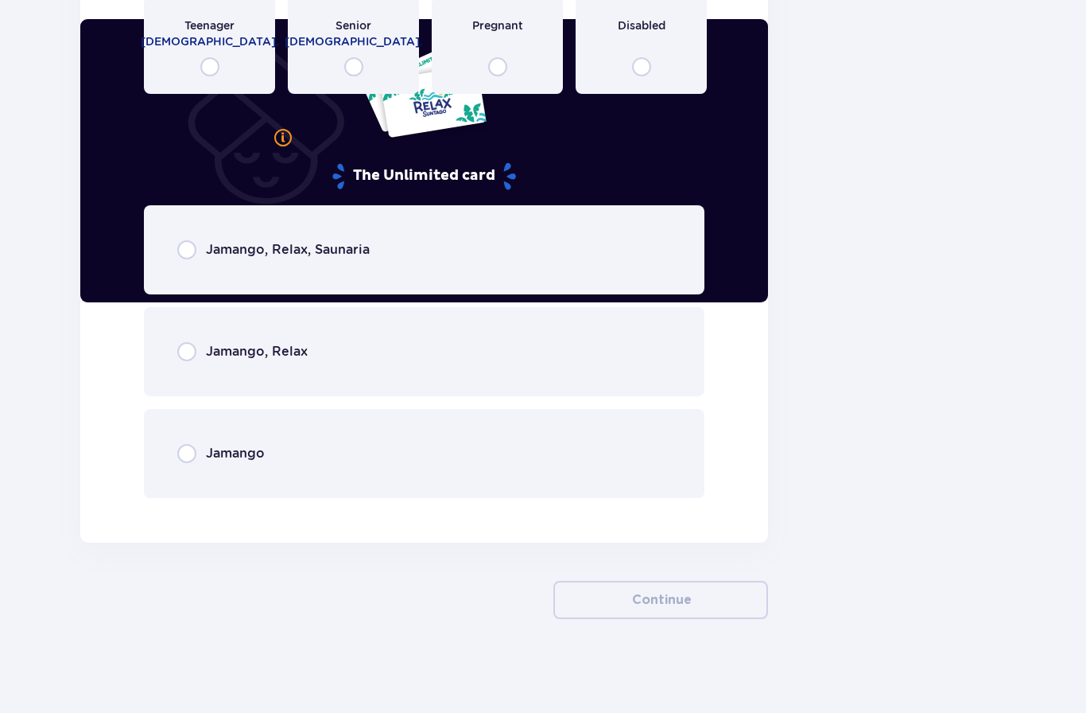
click at [464, 239] on div "Jamango, Relax, Saunaria" at bounding box center [424, 249] width 561 height 89
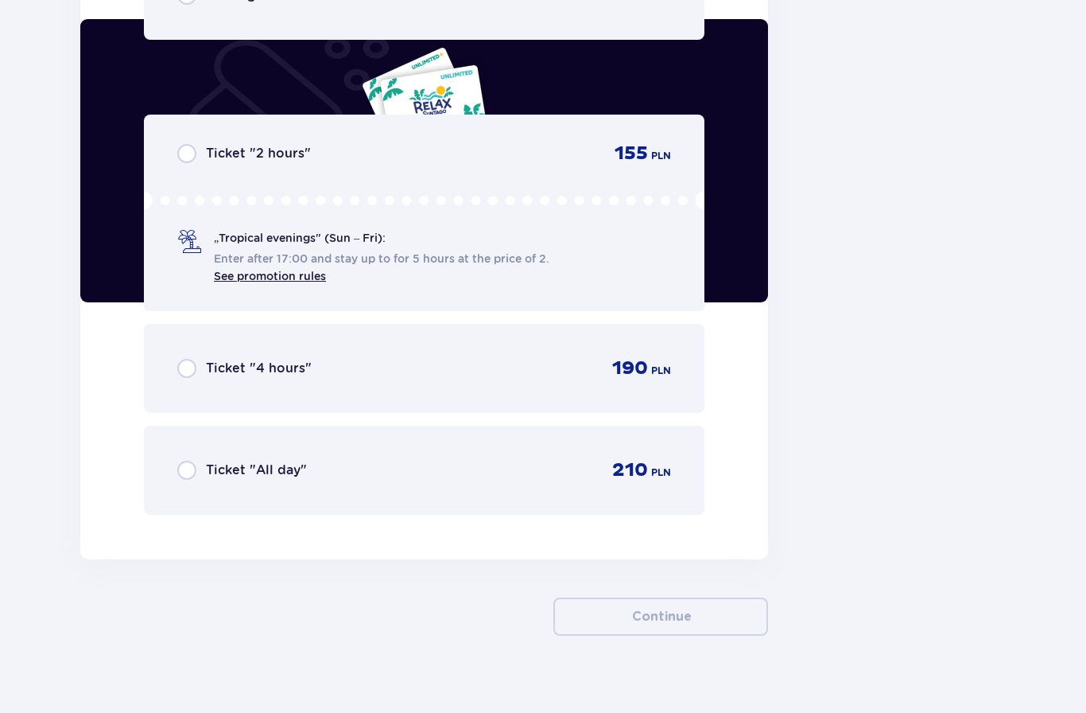
scroll to position [3245, 0]
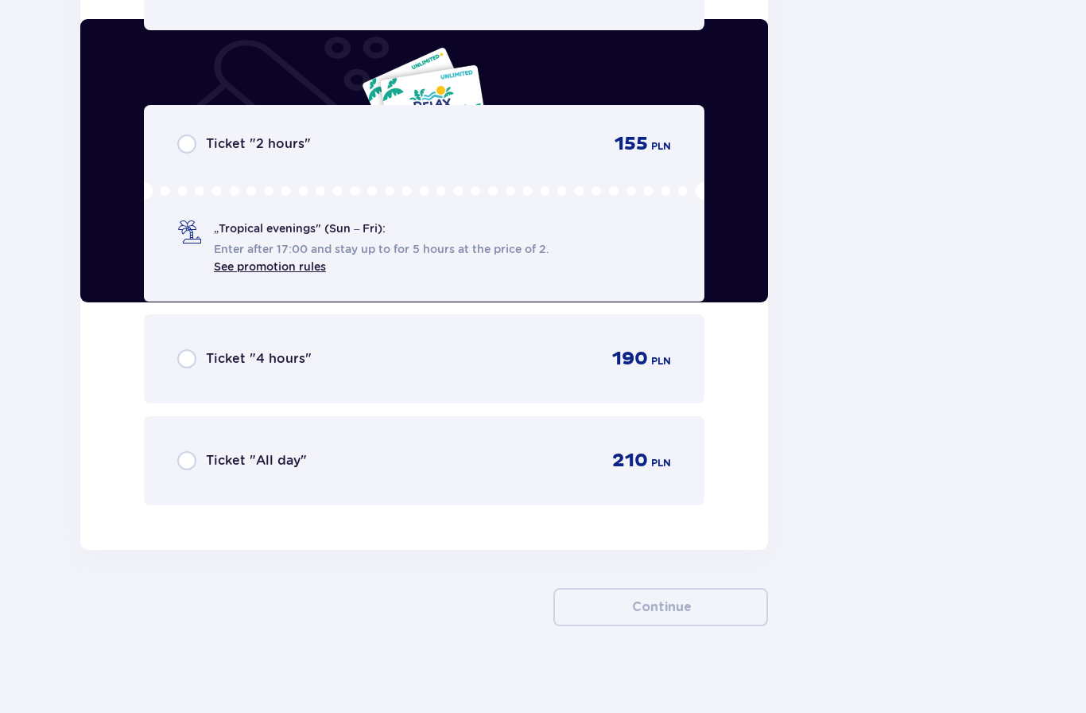
click at [422, 469] on div "Ticket "All day" 210 PLN" at bounding box center [424, 460] width 561 height 89
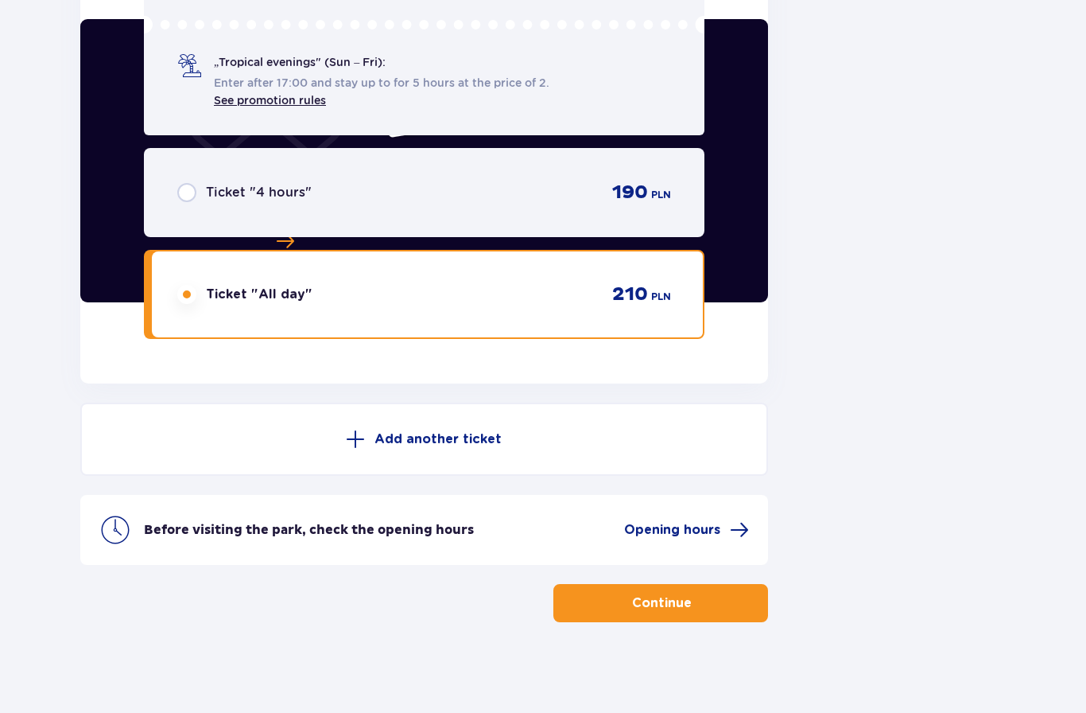
scroll to position [3413, 0]
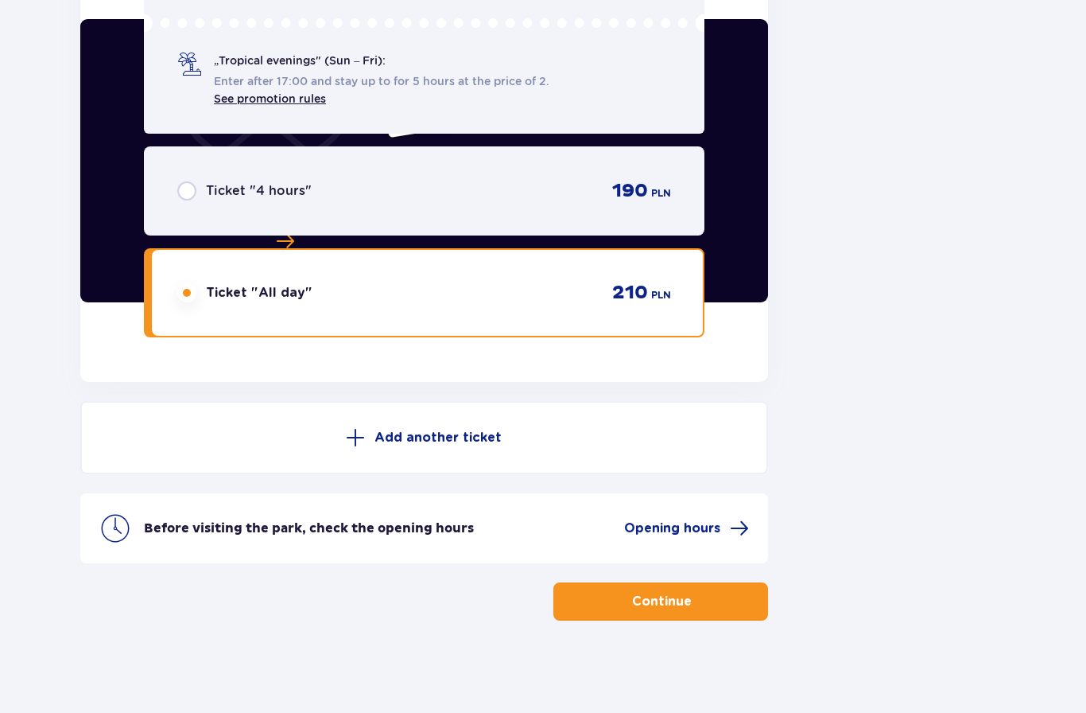
click at [686, 593] on span "button" at bounding box center [694, 601] width 16 height 16
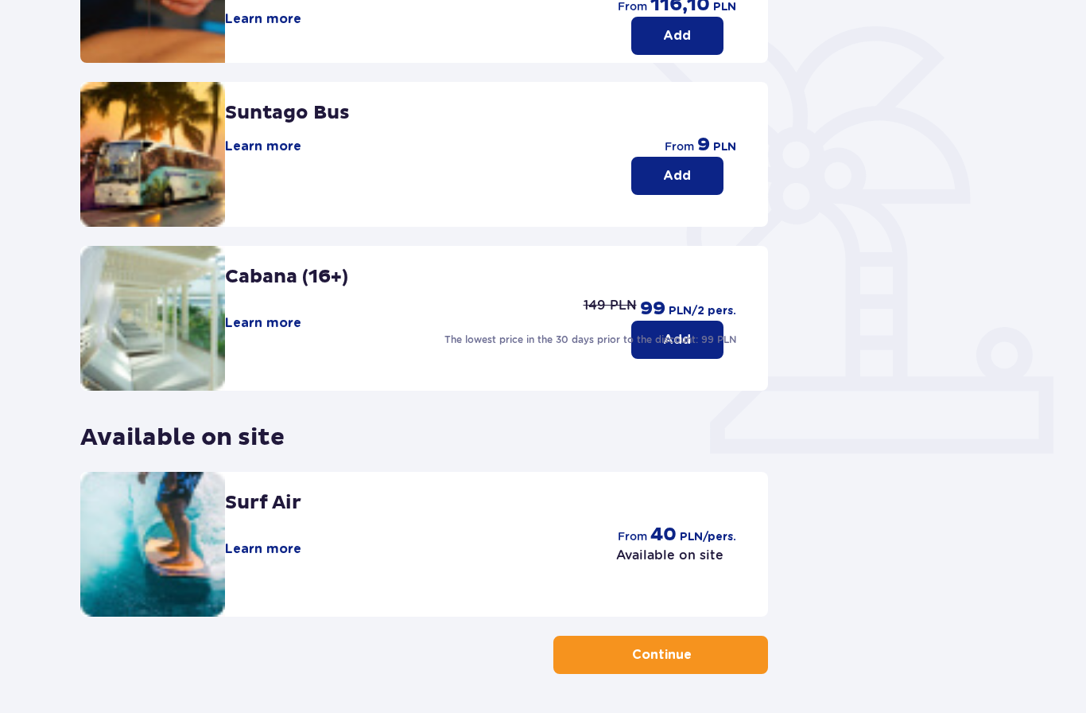
scroll to position [310, 0]
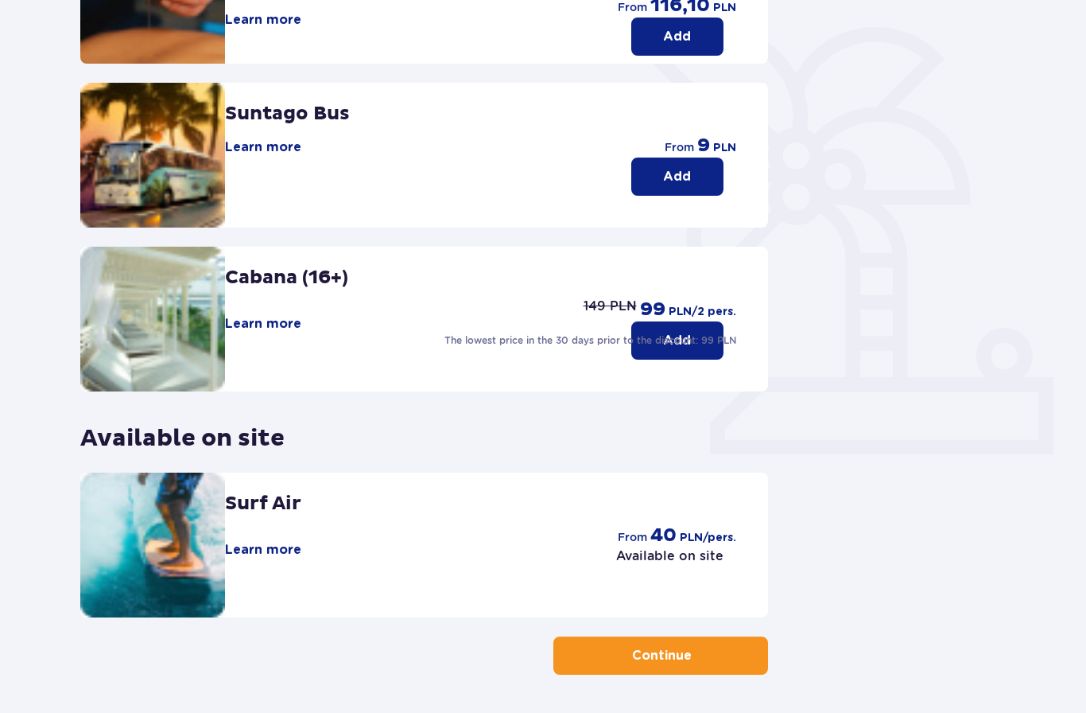
click at [690, 326] on button "Add" at bounding box center [678, 340] width 92 height 38
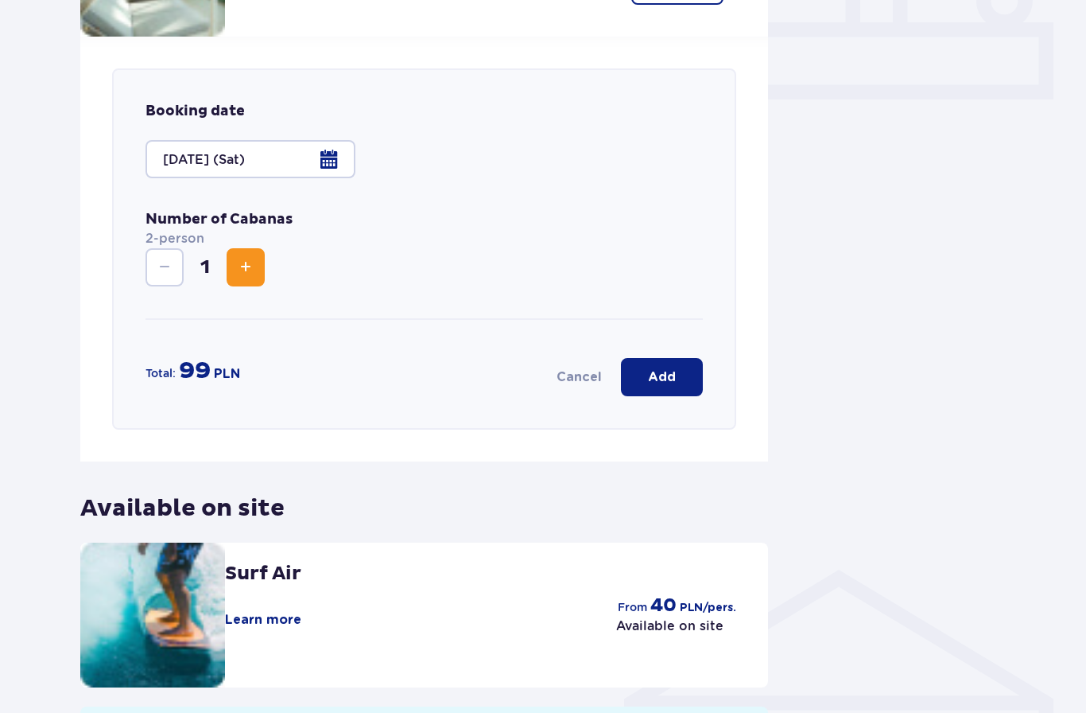
scroll to position [673, 0]
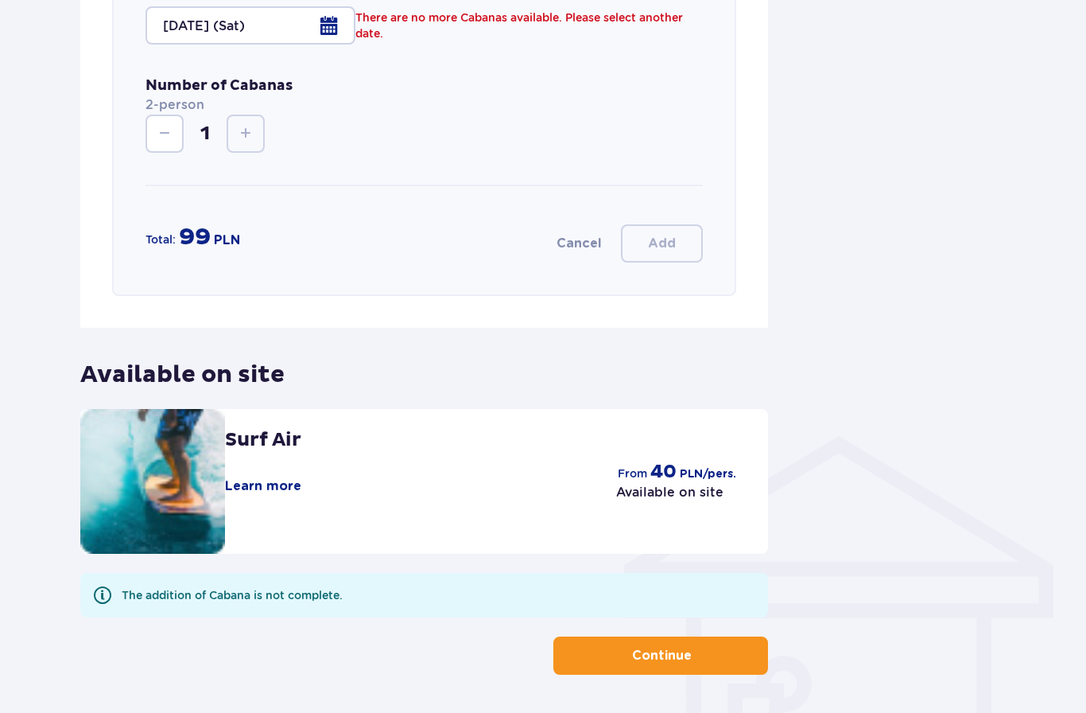
click at [712, 644] on button "Continue" at bounding box center [661, 655] width 215 height 38
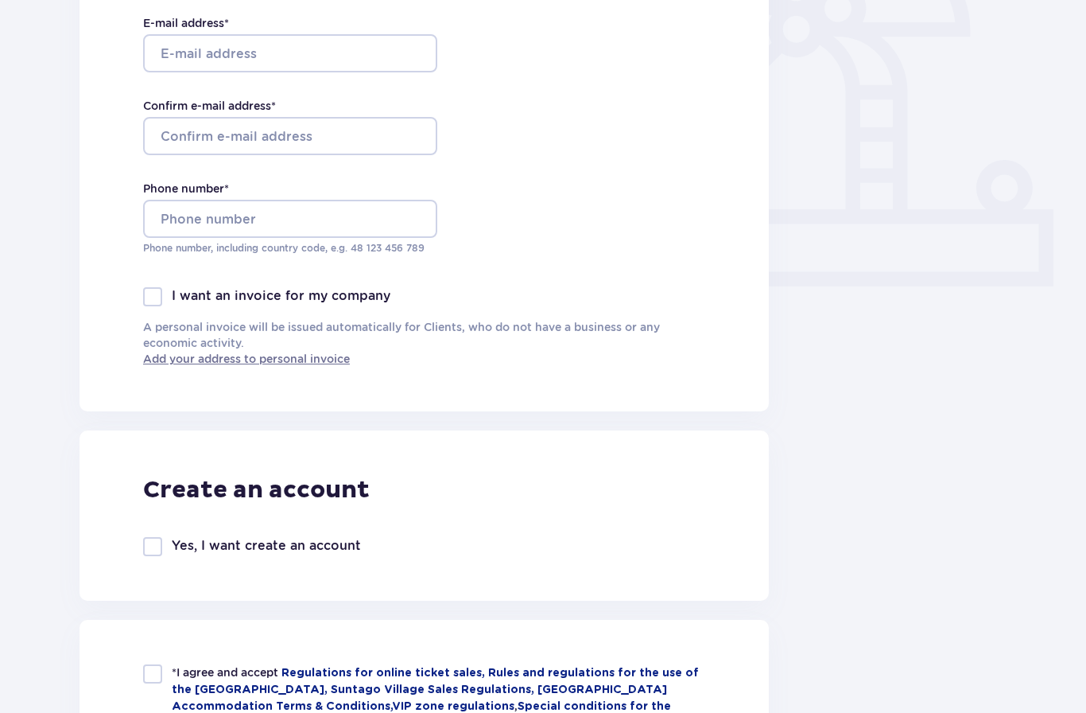
type input "Vitor"
type input "Rosemberg"
type input "[EMAIL_ADDRESS][DOMAIN_NAME]"
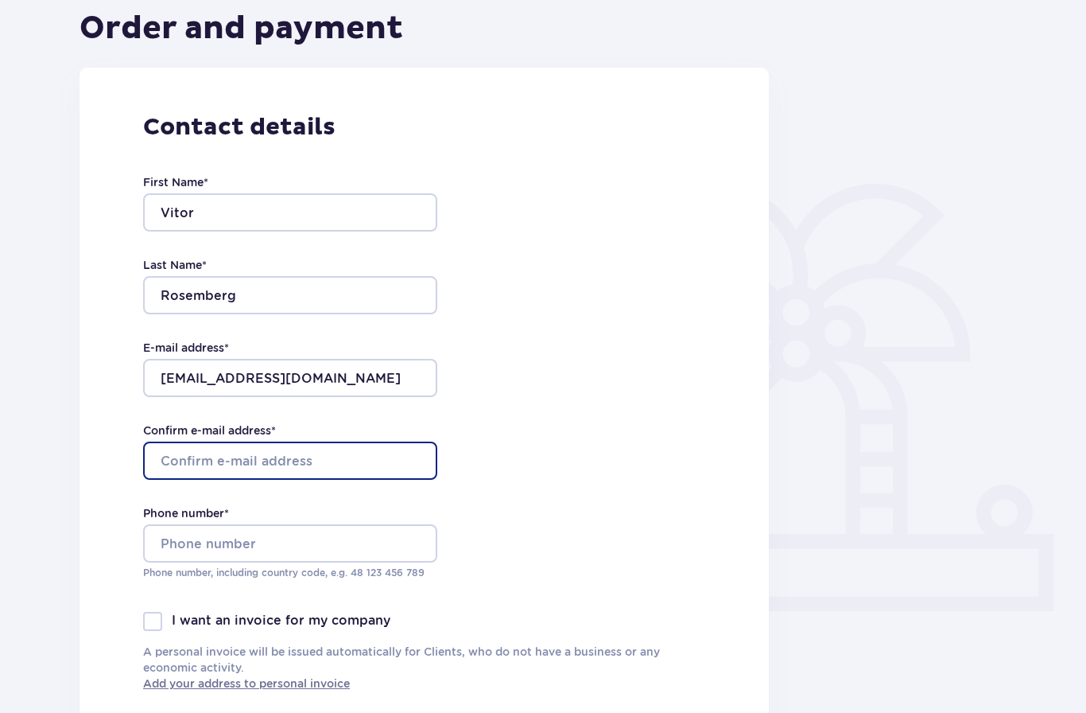
click at [382, 461] on input "Confirm e-mail address *" at bounding box center [290, 460] width 294 height 38
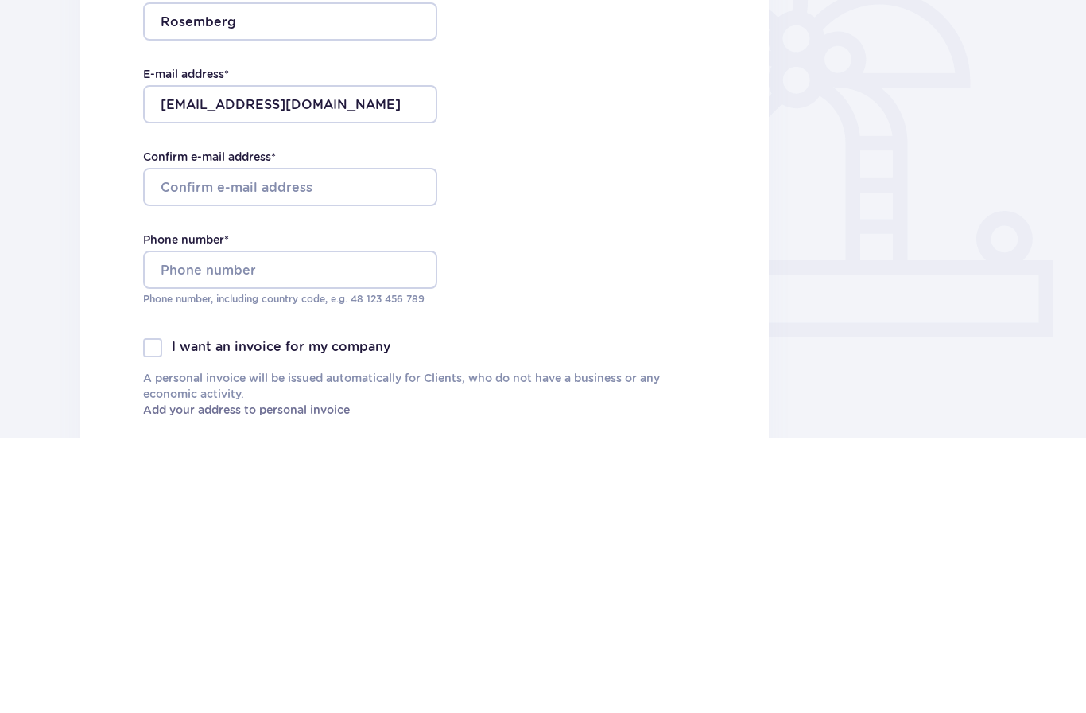
scroll to position [428, 0]
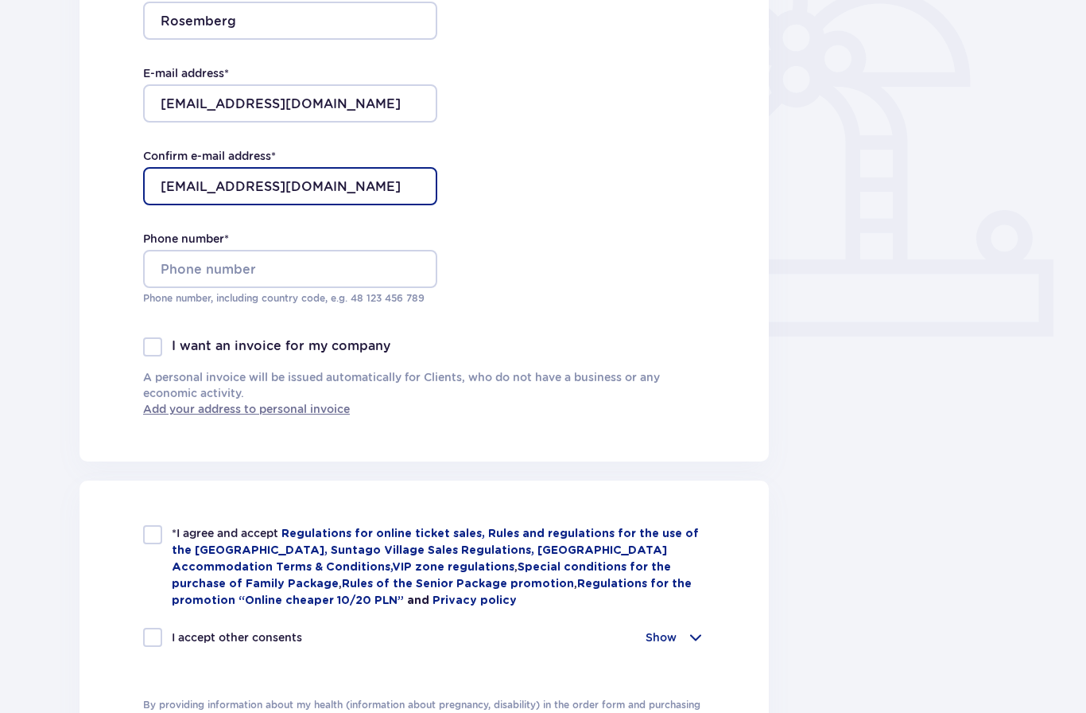
type input "[EMAIL_ADDRESS][DOMAIN_NAME]"
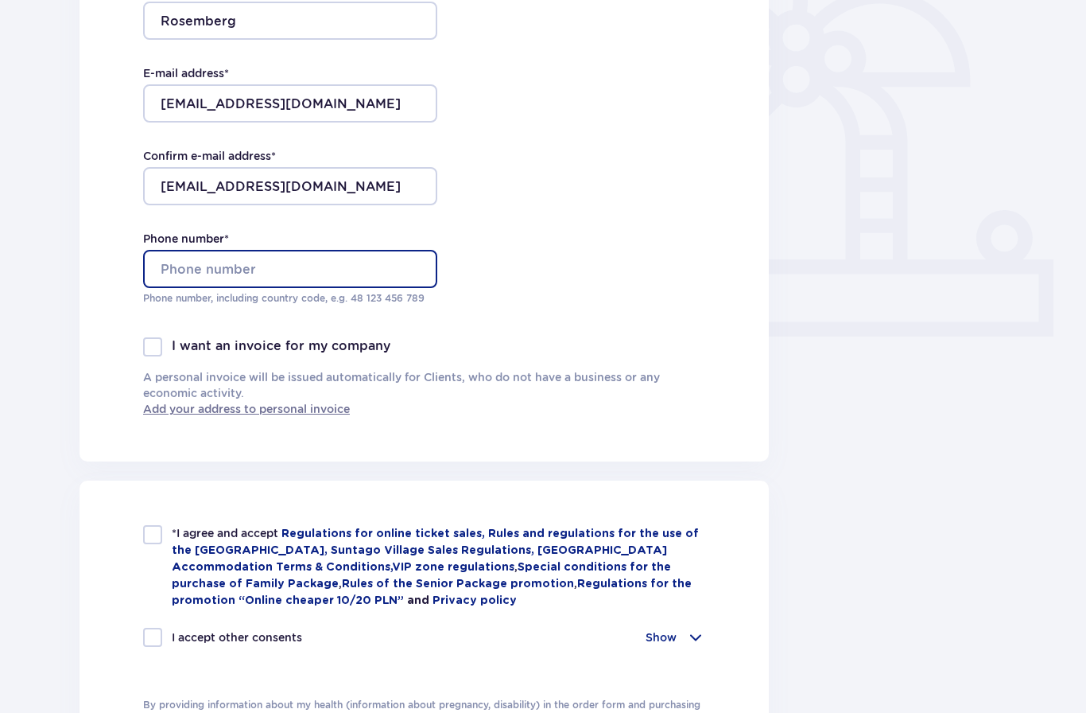
click at [410, 264] on input "Phone number *" at bounding box center [290, 269] width 294 height 38
paste input "1"
type input "506072162"
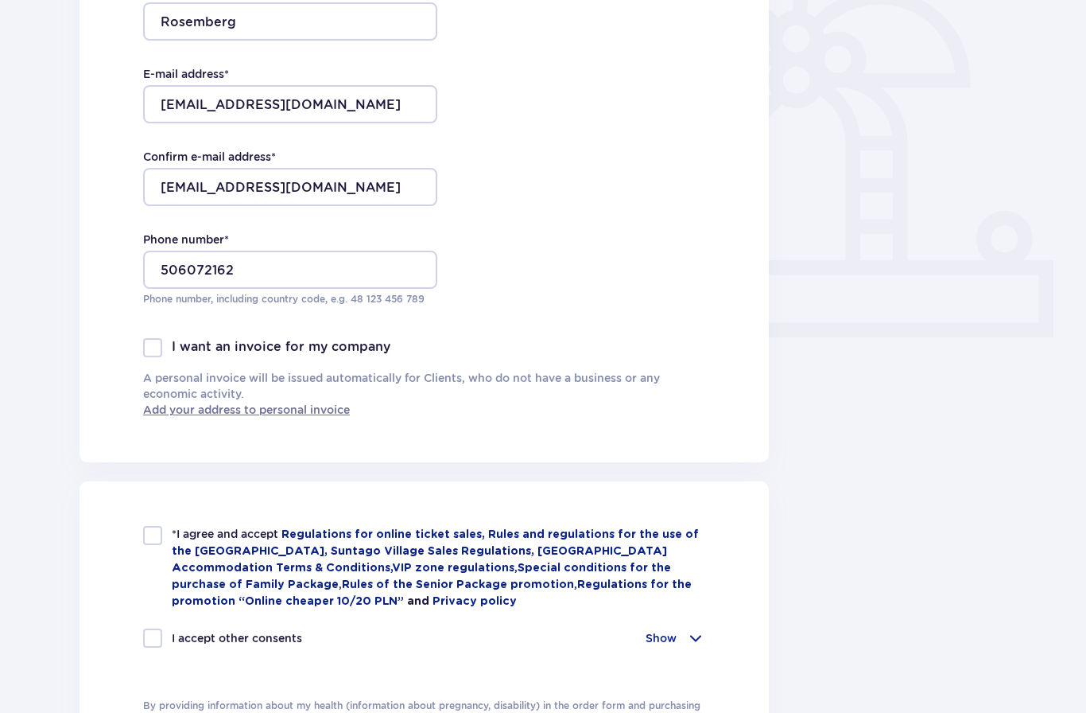
click at [598, 255] on div "Contact details First Name * [PERSON_NAME] Last Name * [PERSON_NAME] E-mail add…" at bounding box center [425, 128] width 690 height 668
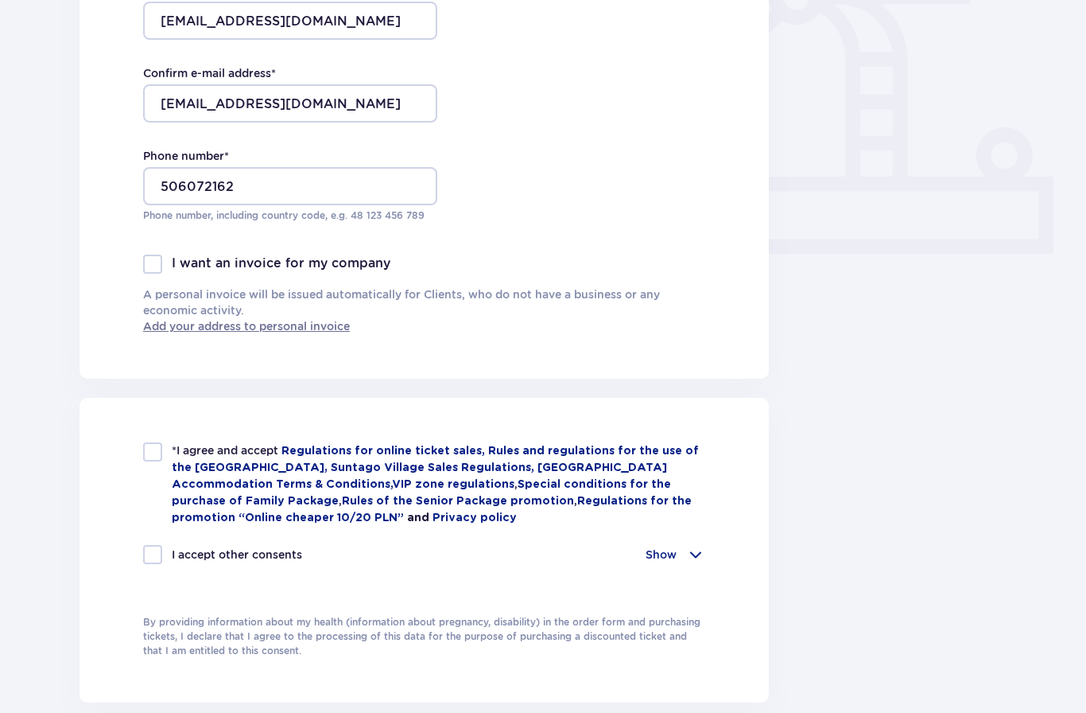
scroll to position [520, 0]
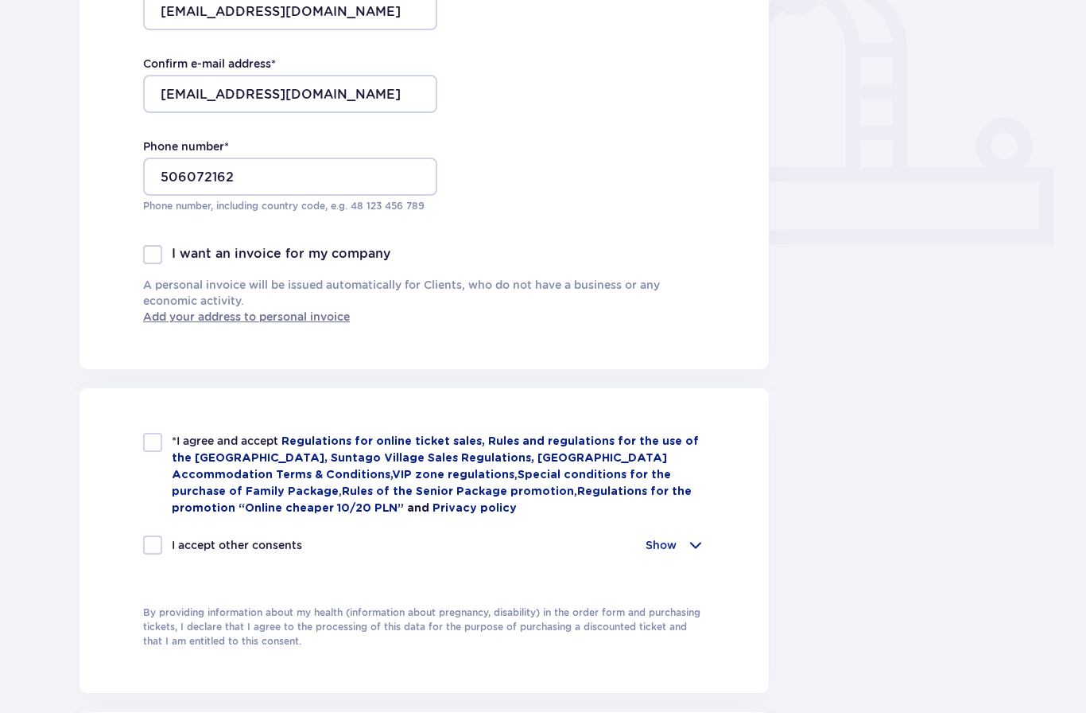
click at [152, 448] on div at bounding box center [152, 442] width 19 height 19
checkbox input "true"
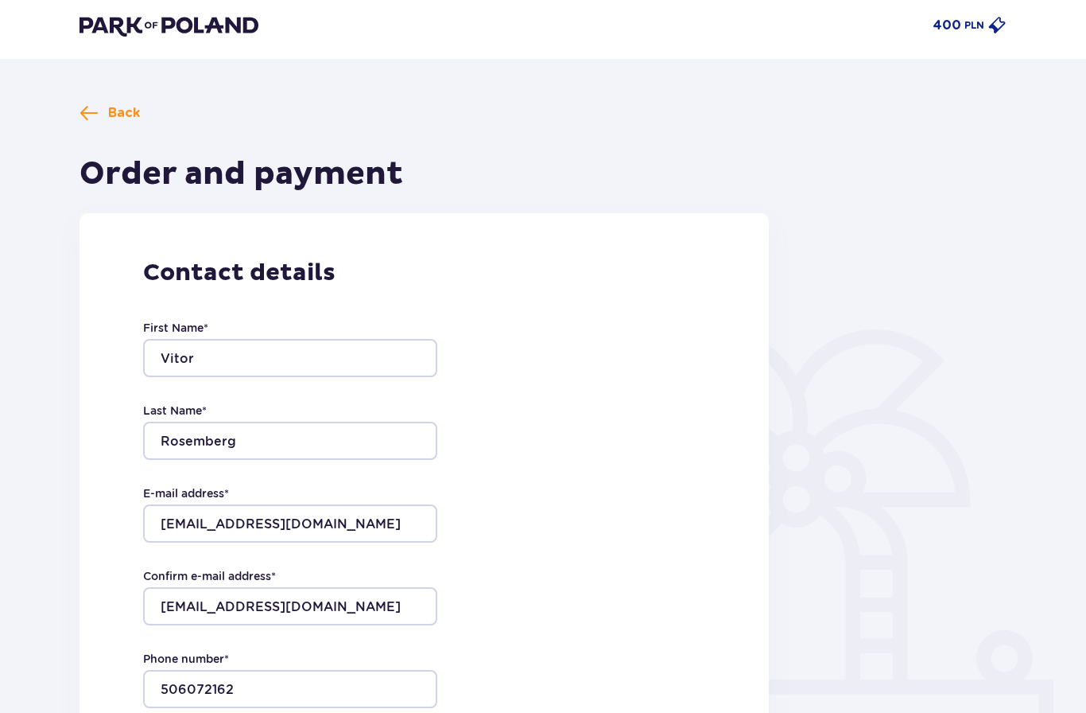
scroll to position [0, 0]
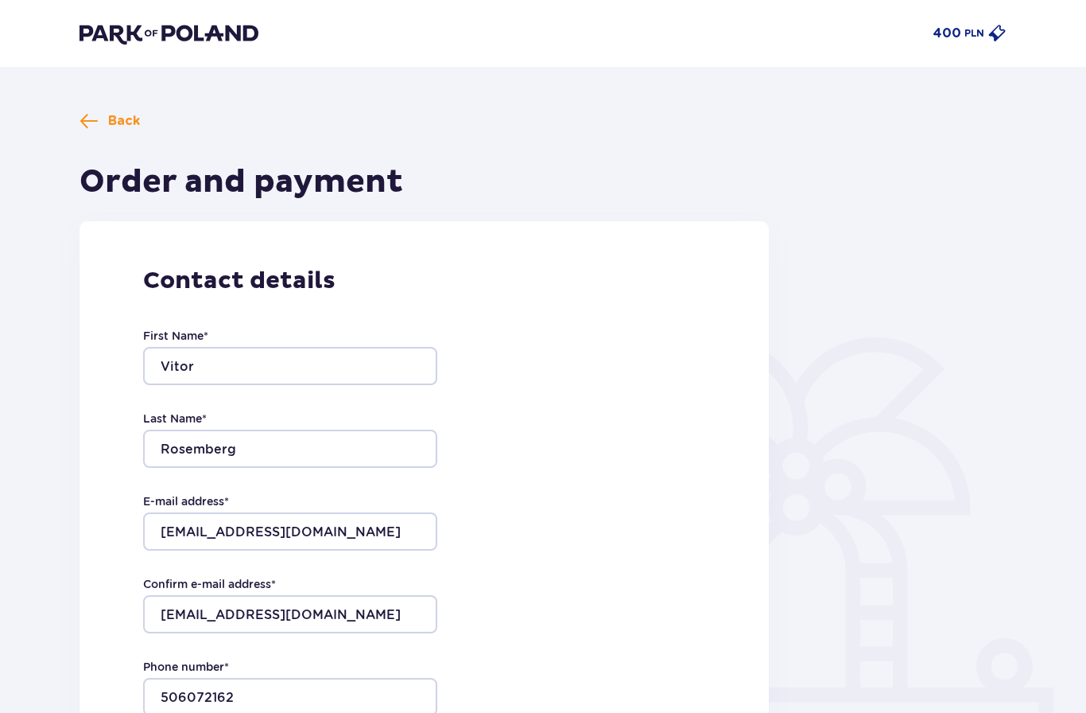
click at [118, 112] on span "Back" at bounding box center [124, 120] width 32 height 17
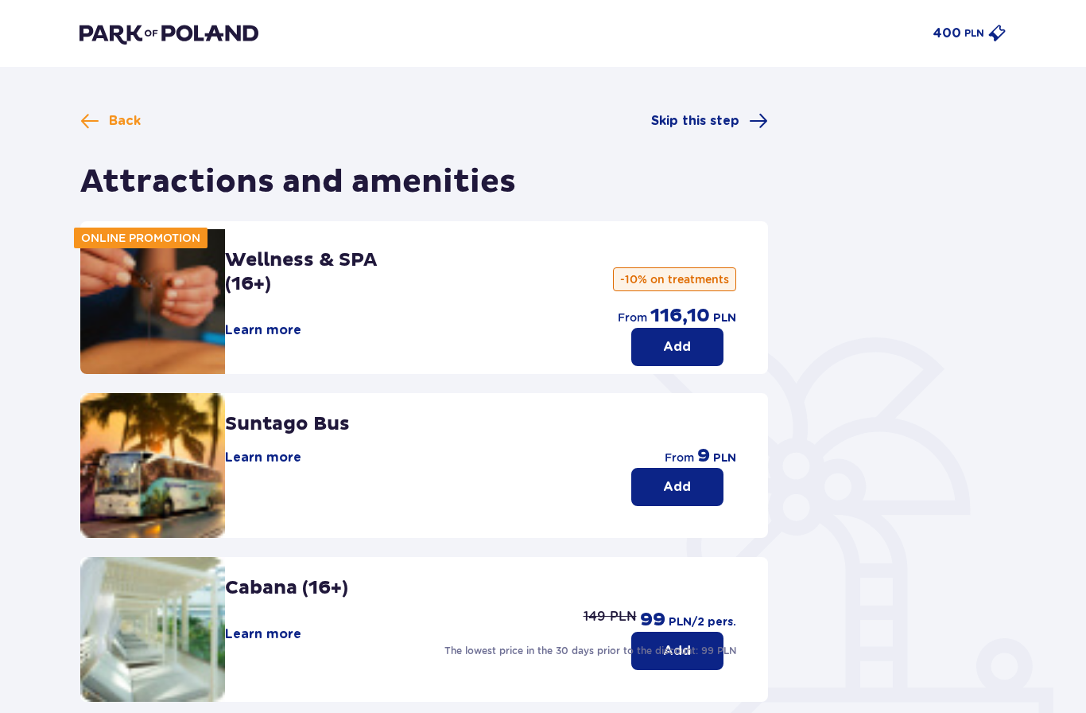
click at [112, 98] on div "Back Skip this step Attractions and amenities ONLINE PROMOTION Wellness & SPA (…" at bounding box center [543, 573] width 1086 height 1013
click at [122, 117] on span "Back" at bounding box center [125, 120] width 32 height 17
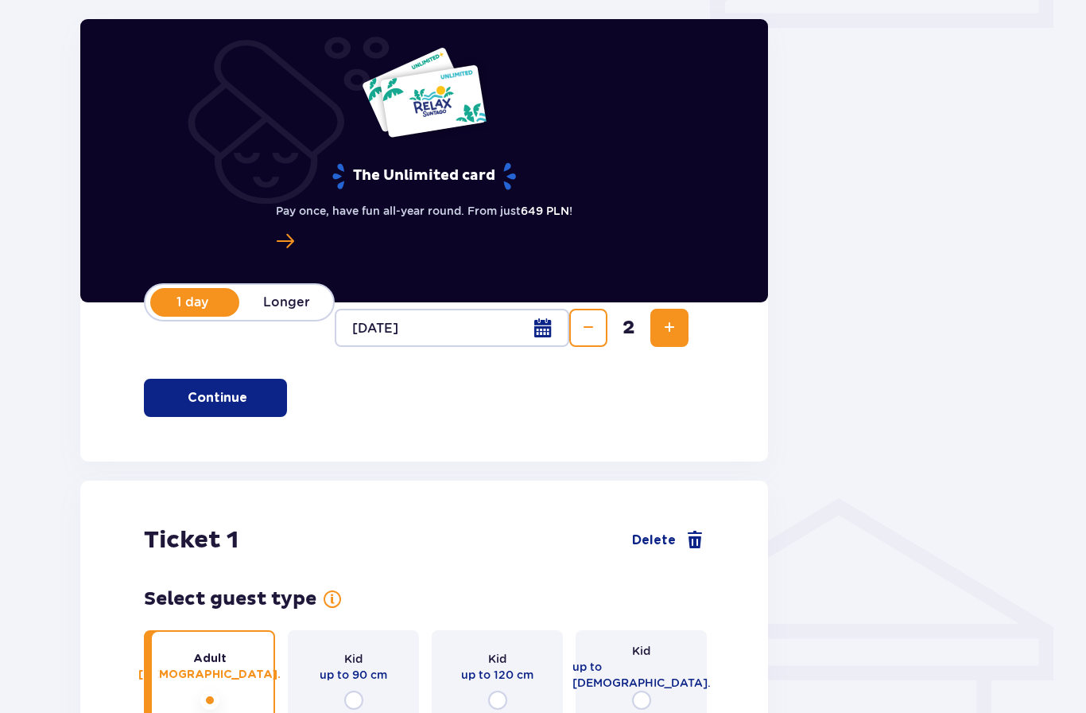
scroll to position [738, 0]
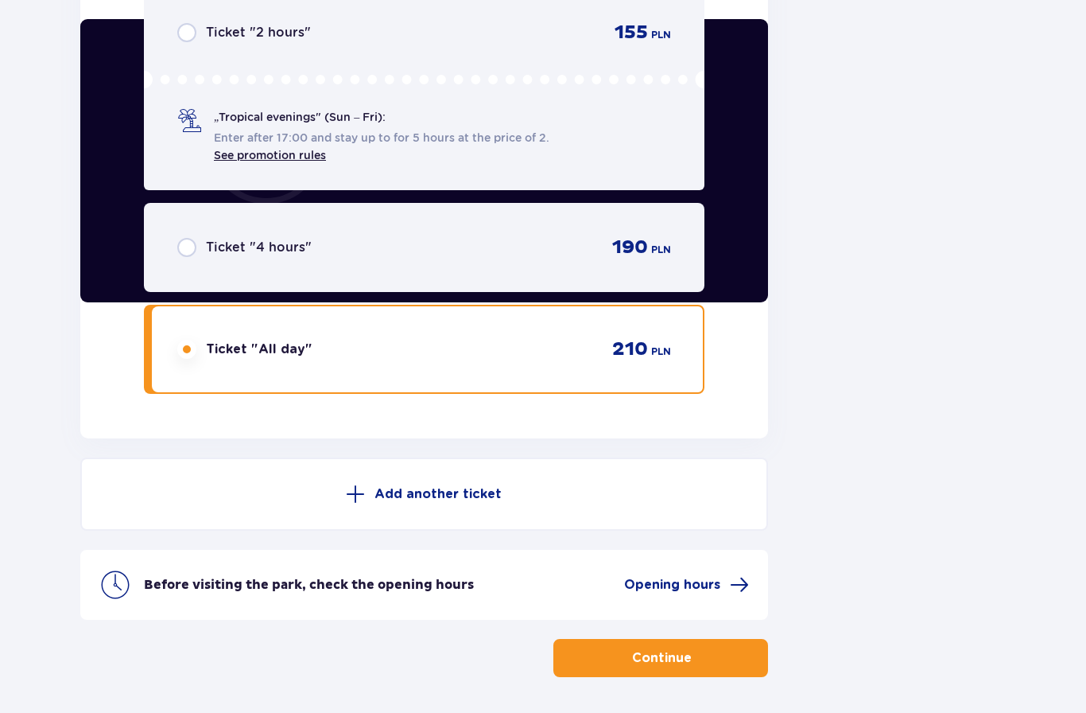
scroll to position [3356, 0]
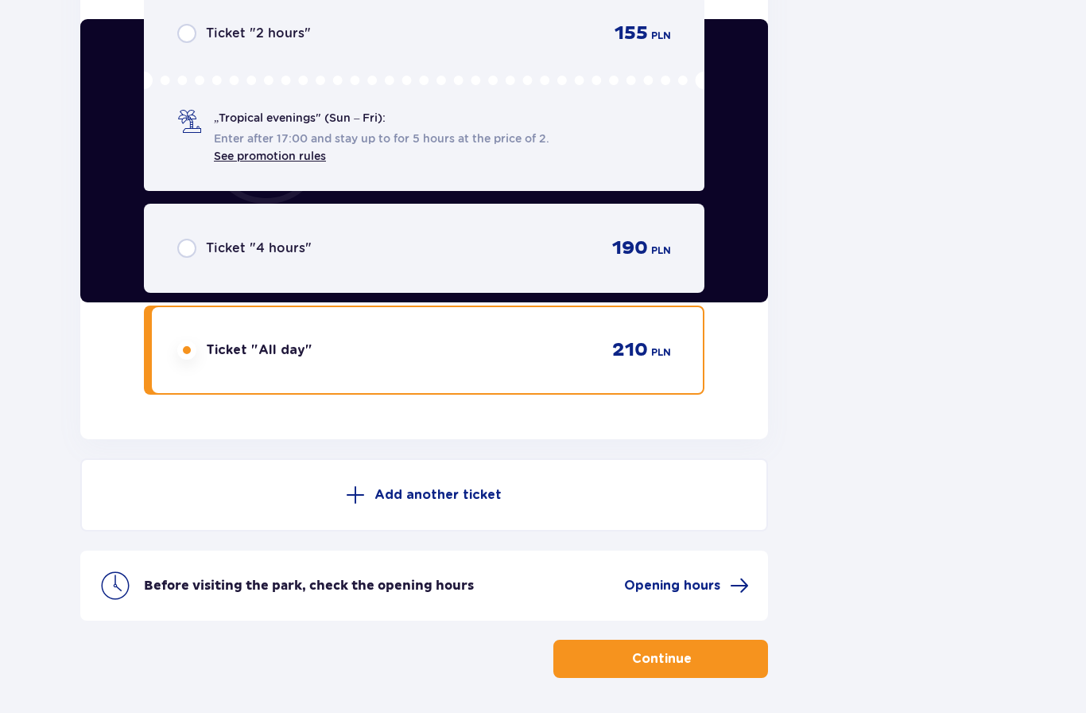
click at [733, 581] on span at bounding box center [739, 585] width 19 height 19
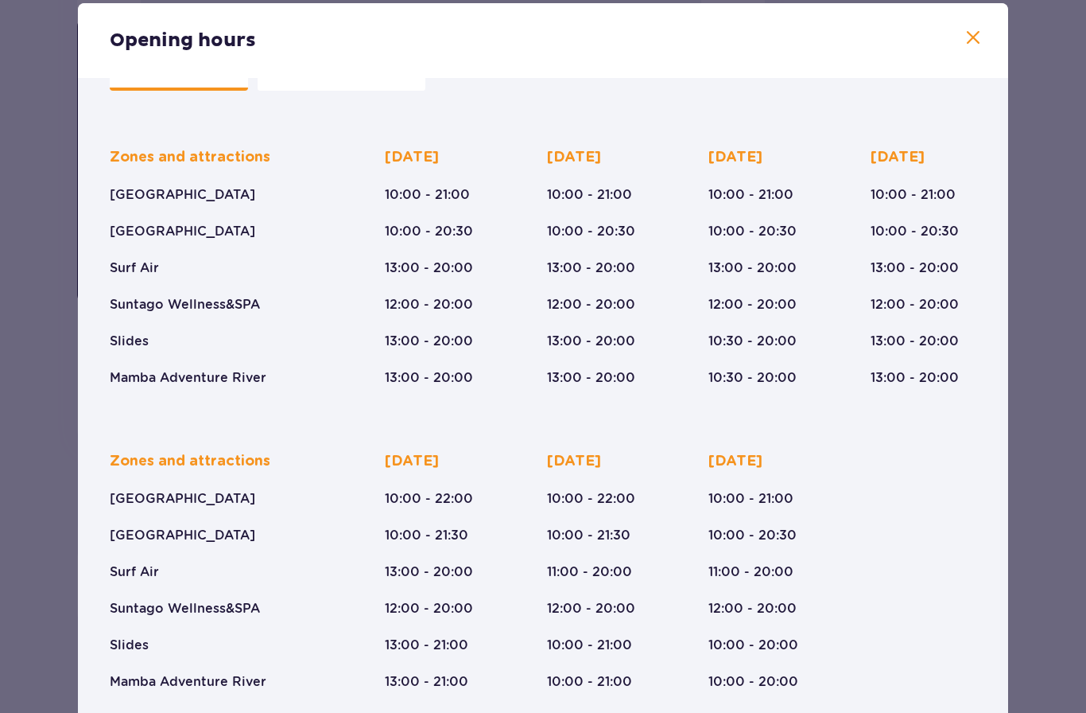
scroll to position [72, 0]
